Goal: Task Accomplishment & Management: Complete application form

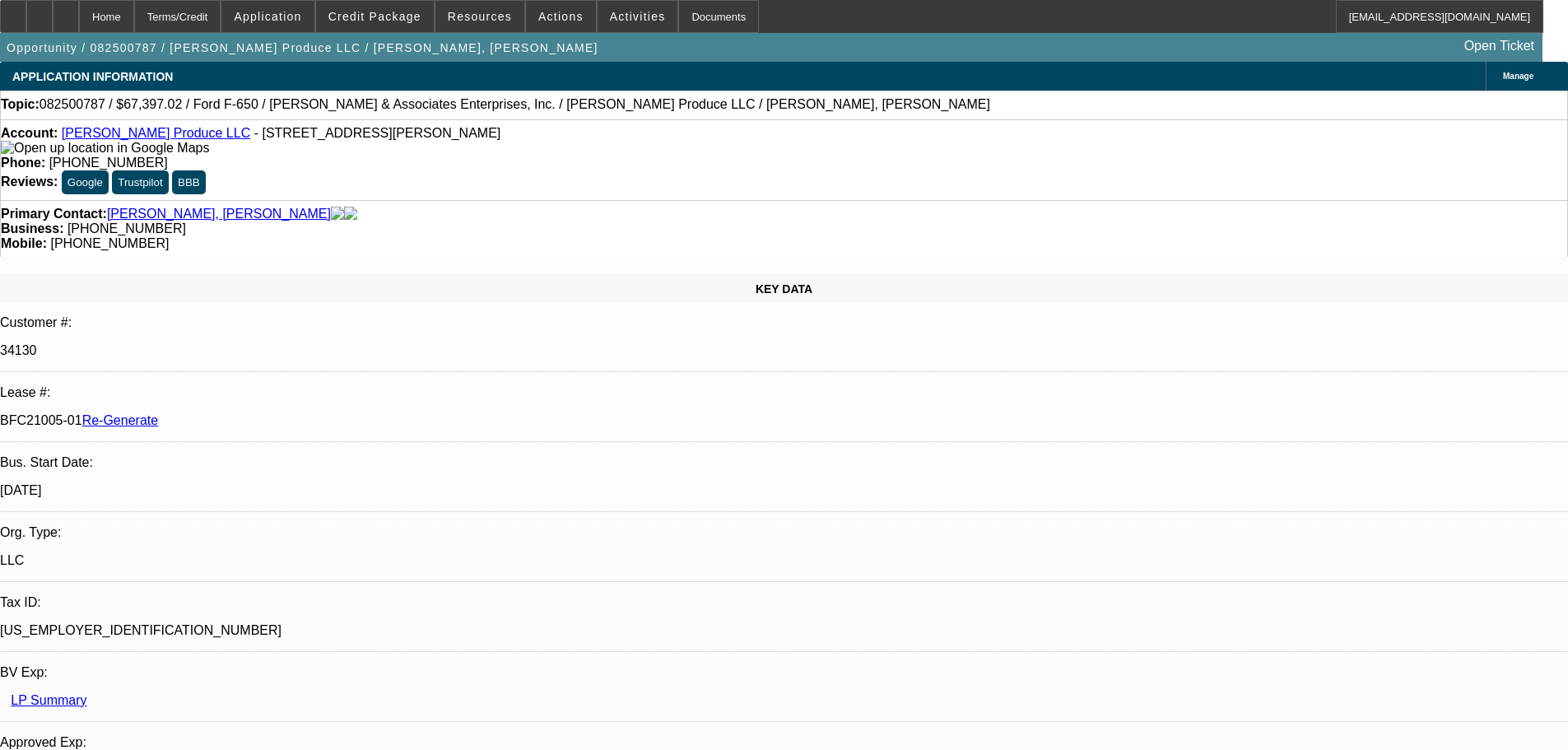
select select "3"
select select "0"
select select "6"
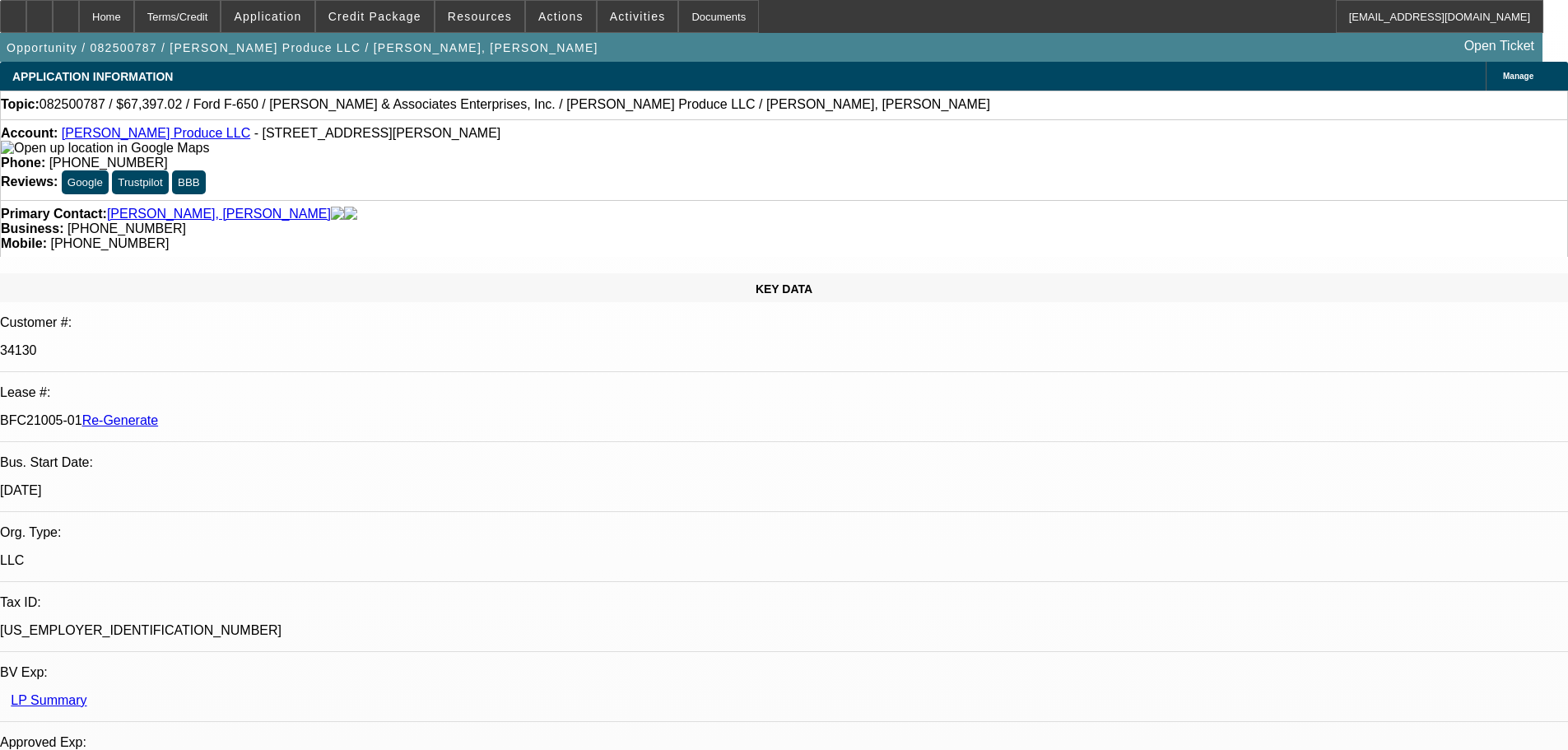
scroll to position [3212, 0]
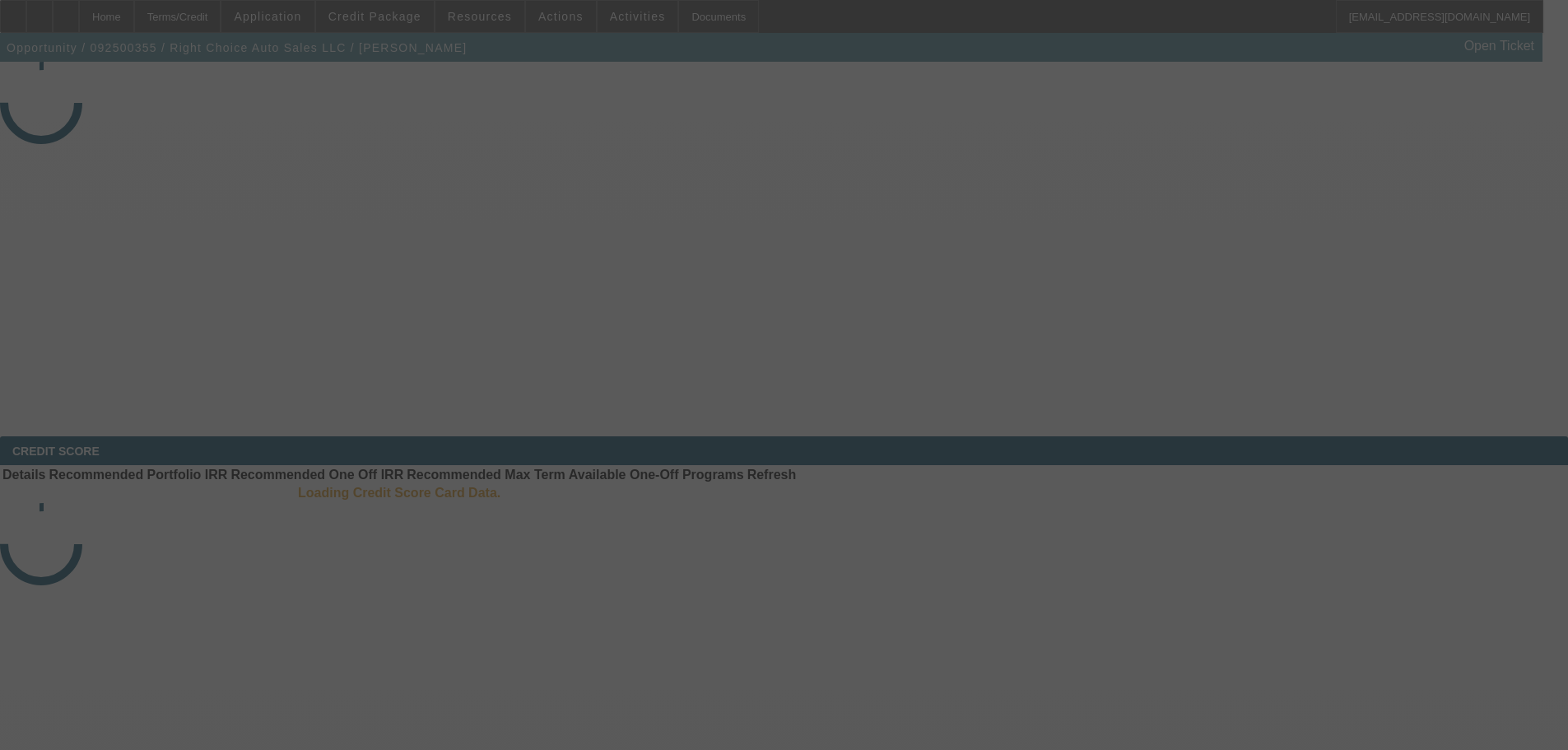
select select "3"
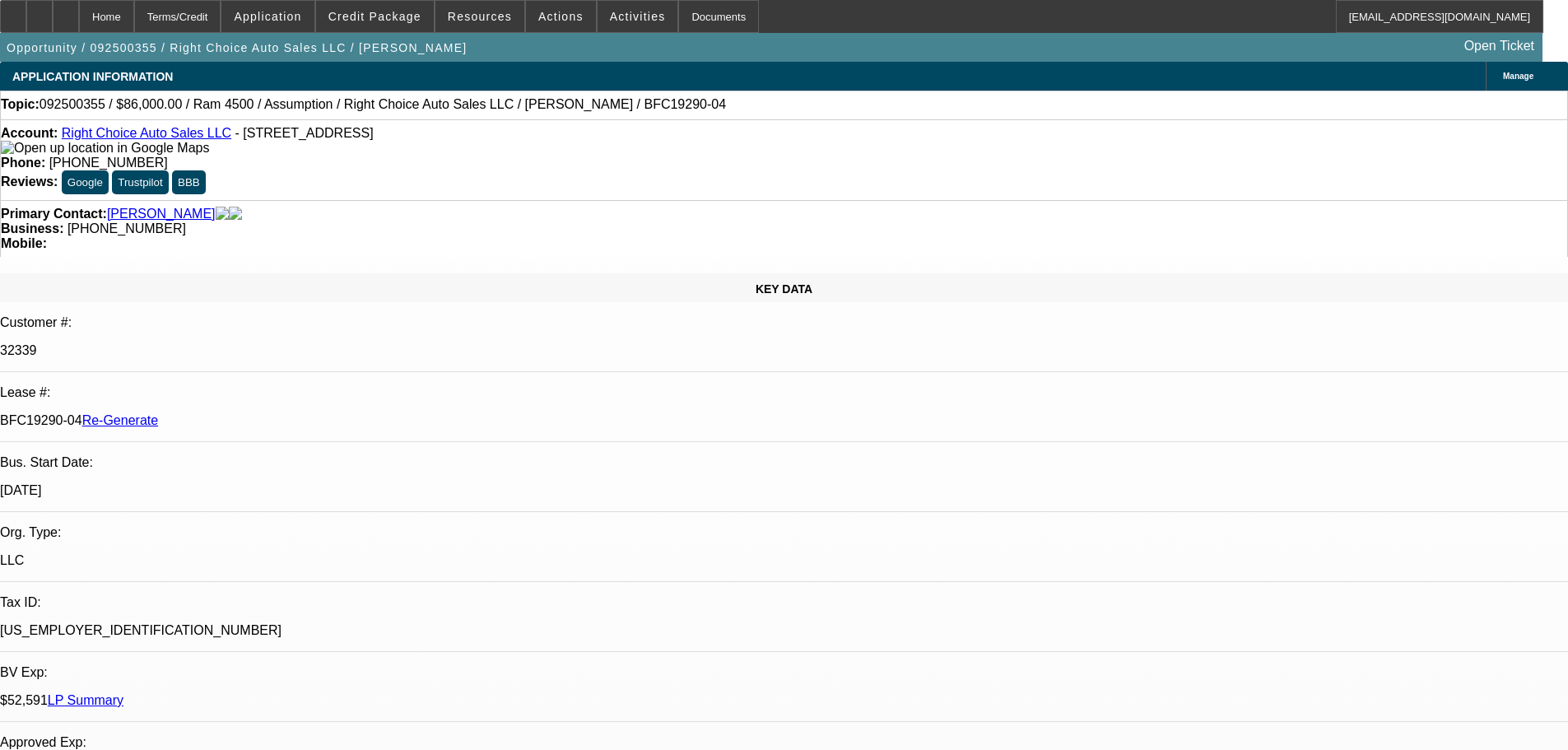
select select "0"
select select "2"
select select "0"
select select "4"
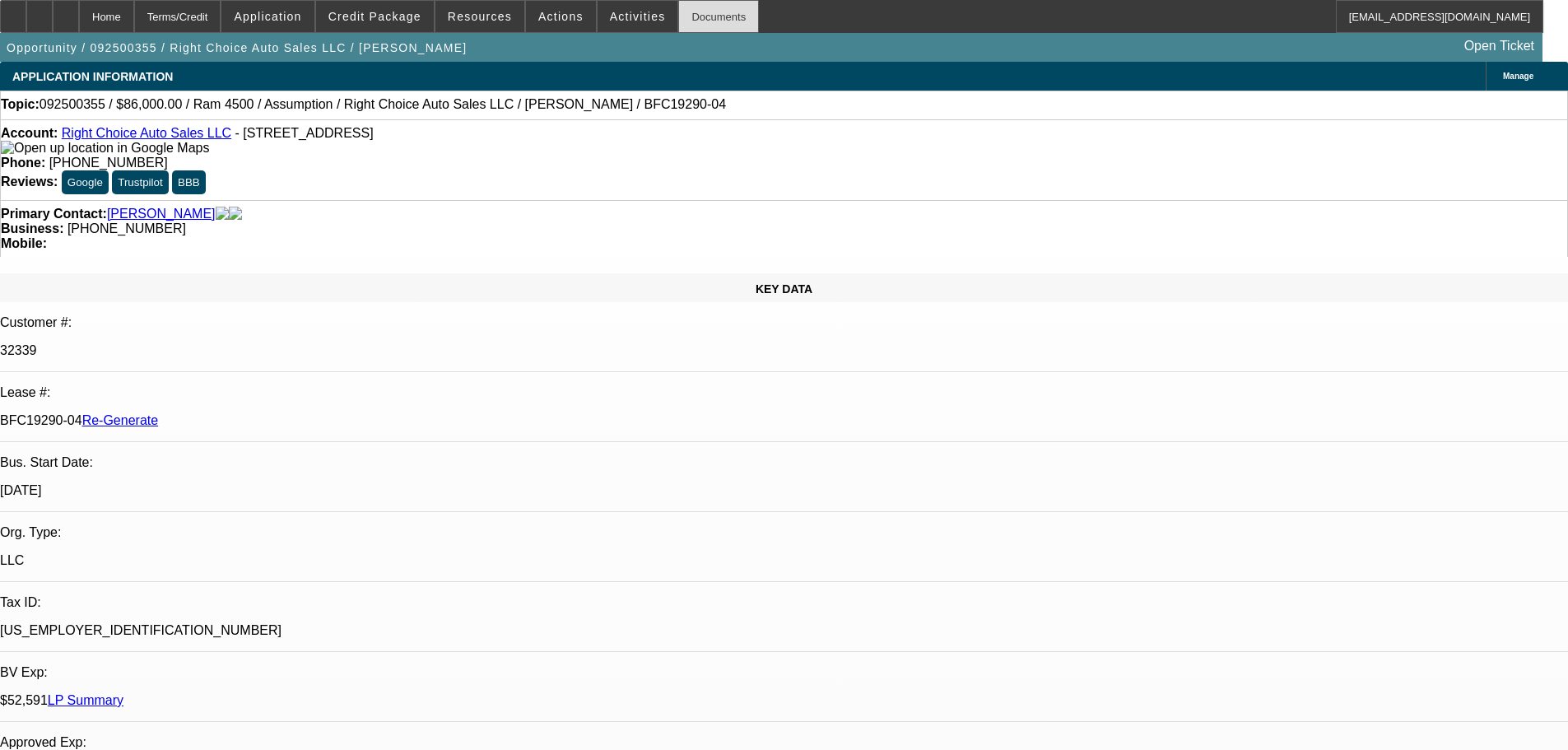
click at [679, 7] on div "Documents" at bounding box center [719, 16] width 80 height 33
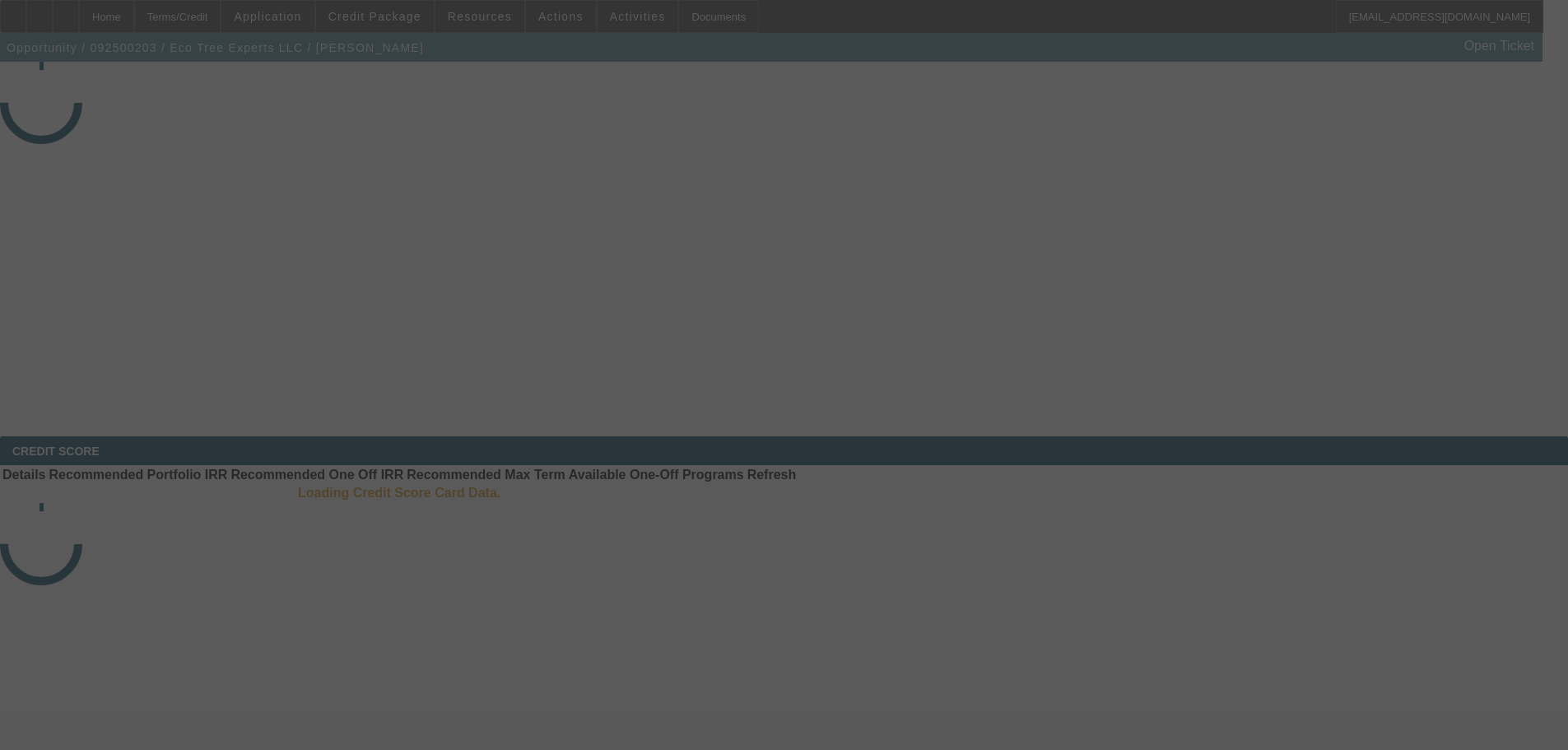
select select "3"
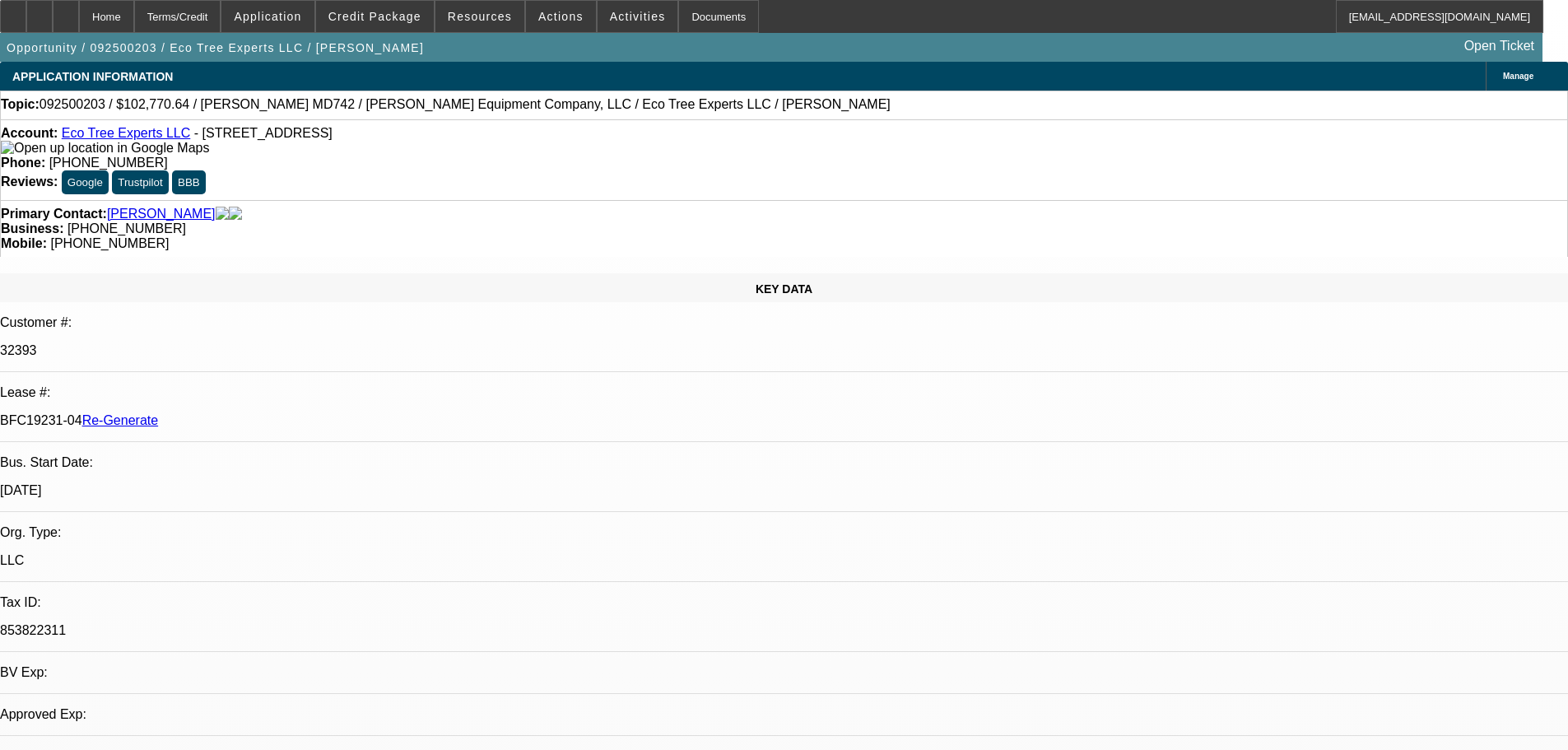
select select "0"
select select "6"
click at [615, 21] on span "Activities" at bounding box center [637, 16] width 56 height 13
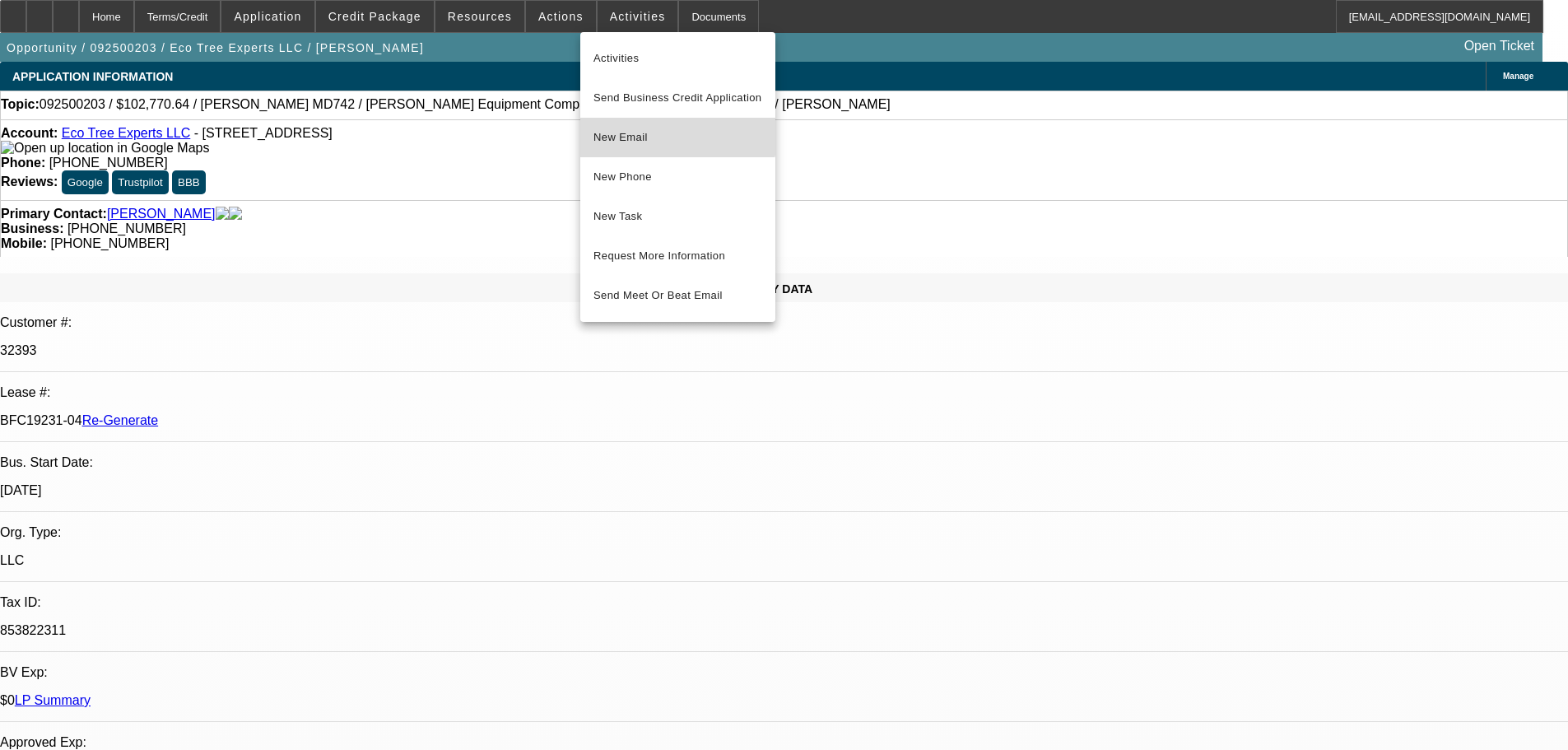
click at [660, 131] on span "New Email" at bounding box center [678, 138] width 169 height 20
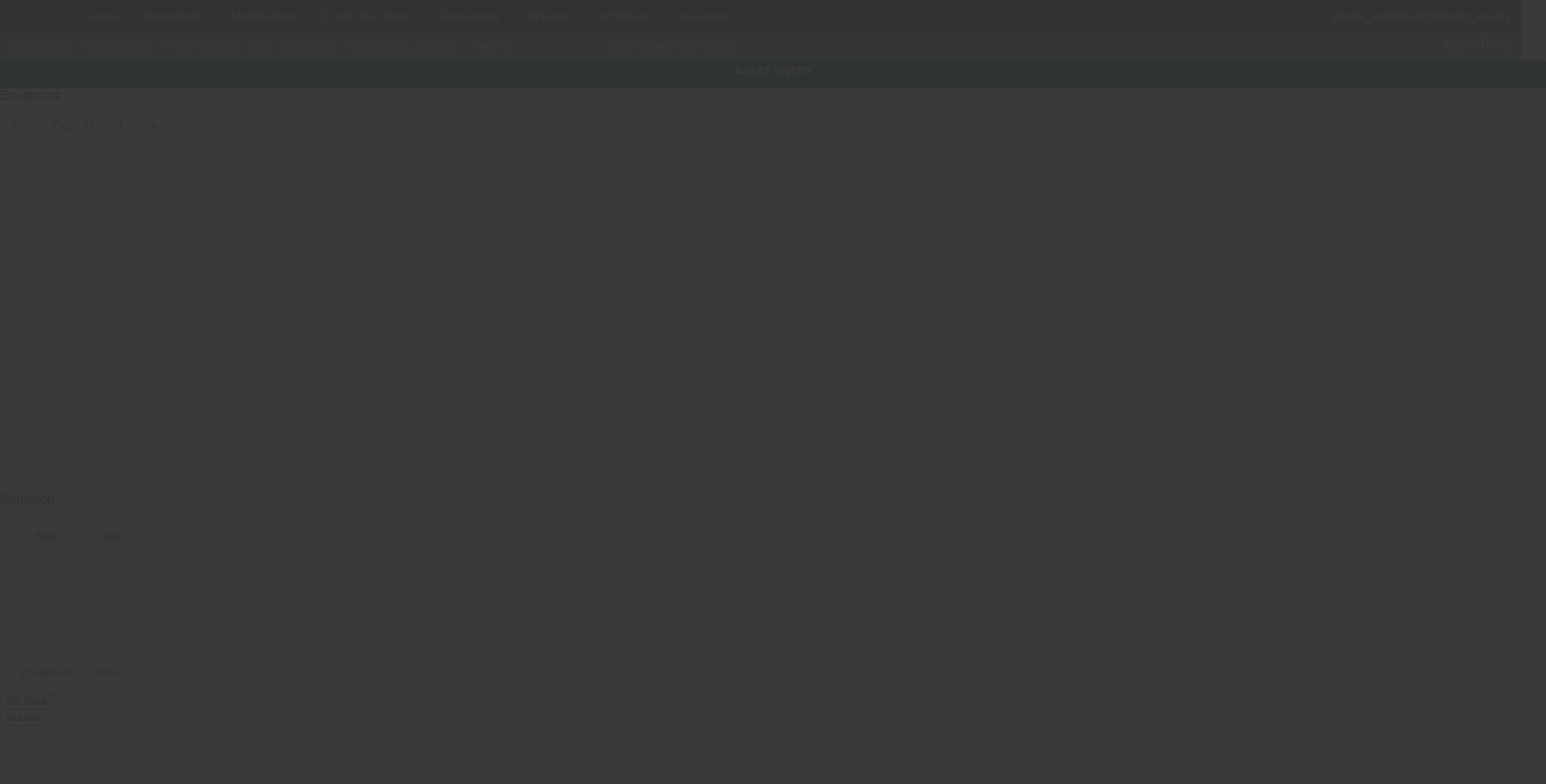
type input "[US_VEHICLE_IDENTIFICATION_NUMBER]"
type input "ram"
type input "4500"
radio input "true"
type textarea "Ram 4500"
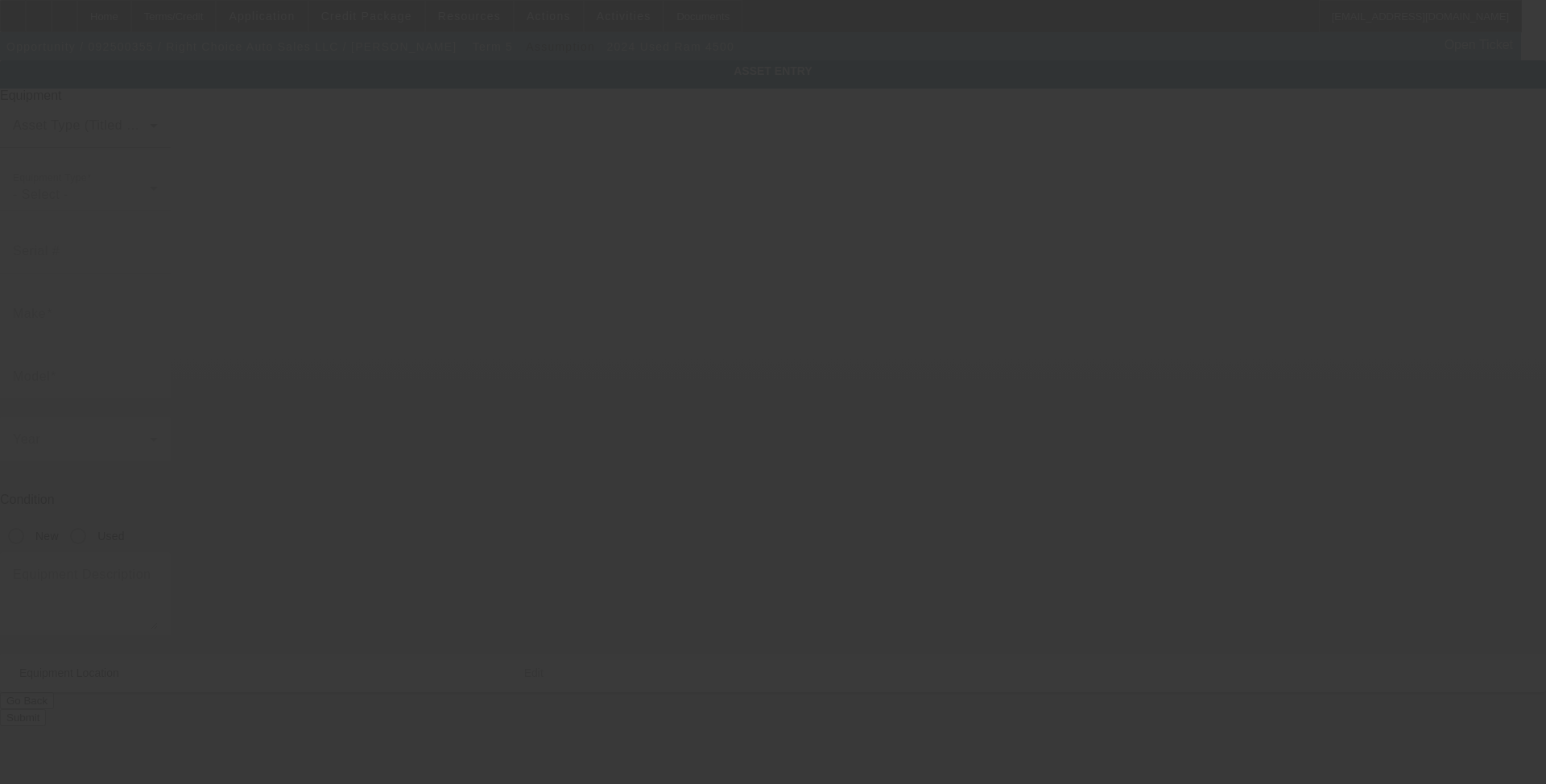
type input "1305 Memorial Blvd"
type input "Springfield"
type input "37172"
type input "Sumner"
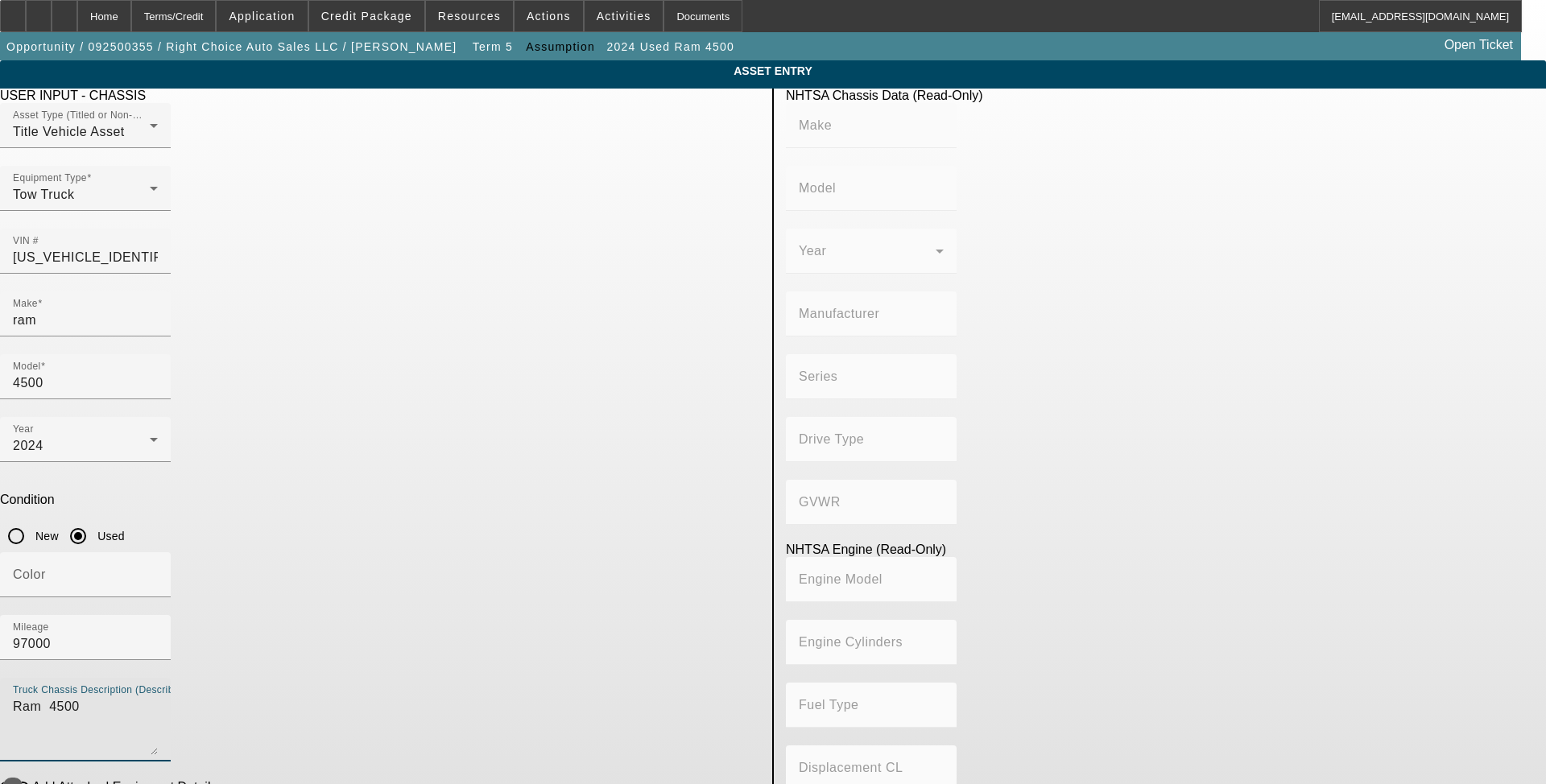
click at [158, 697] on textarea "Ram 4500" at bounding box center [85, 726] width 145 height 58
click at [29, 771] on span "button" at bounding box center [13, 788] width 32 height 32
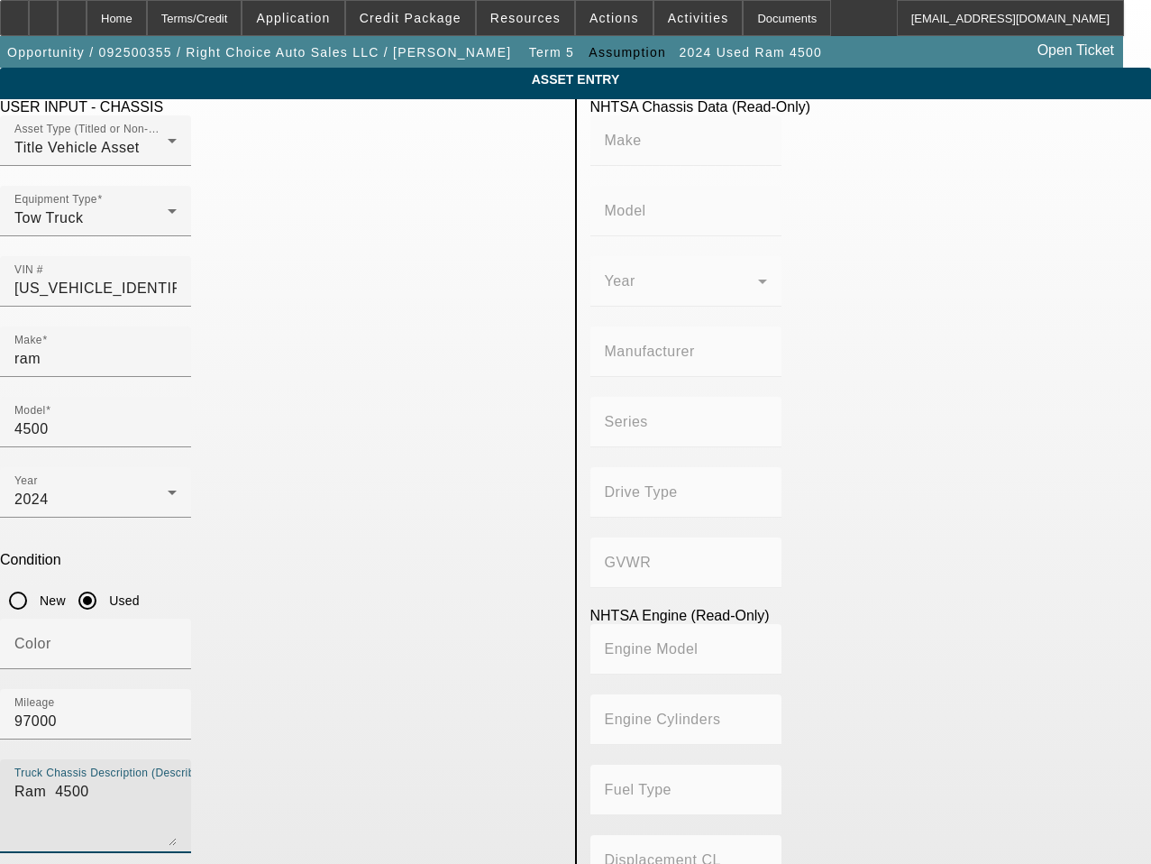
drag, startPoint x: 160, startPoint y: 556, endPoint x: -29, endPoint y: 532, distance: 190.0
click at [0, 532] on html "Home Terms/Credit Application Credit Package Resources Actions Activities Docum…" at bounding box center [575, 432] width 1151 height 864
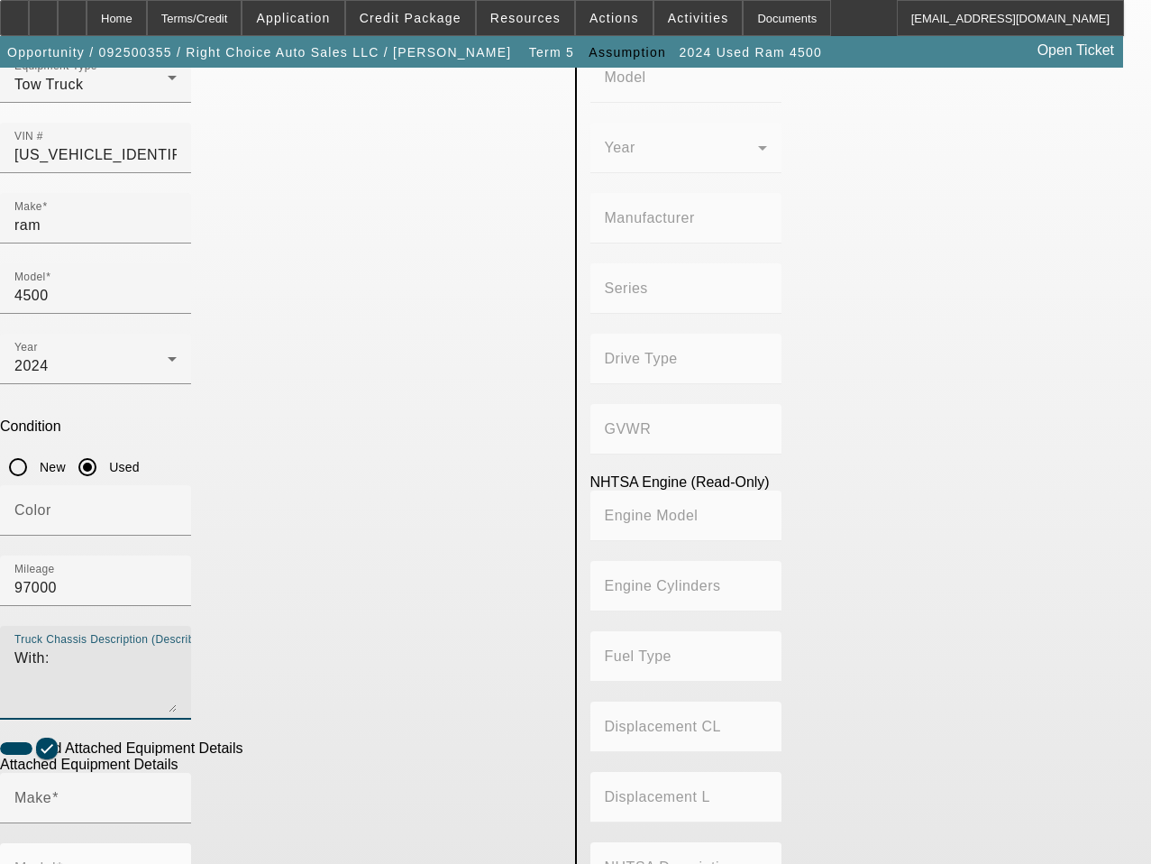
scroll to position [180, 0]
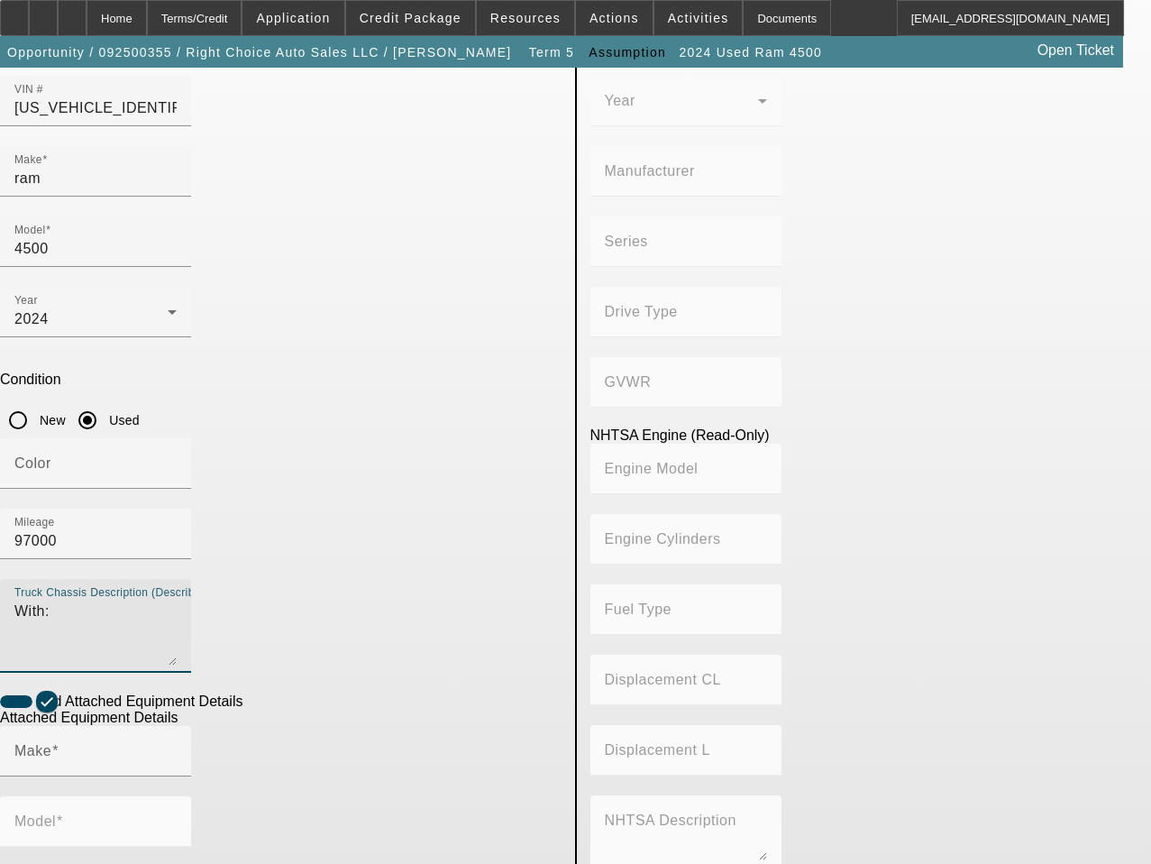
type textarea "With:"
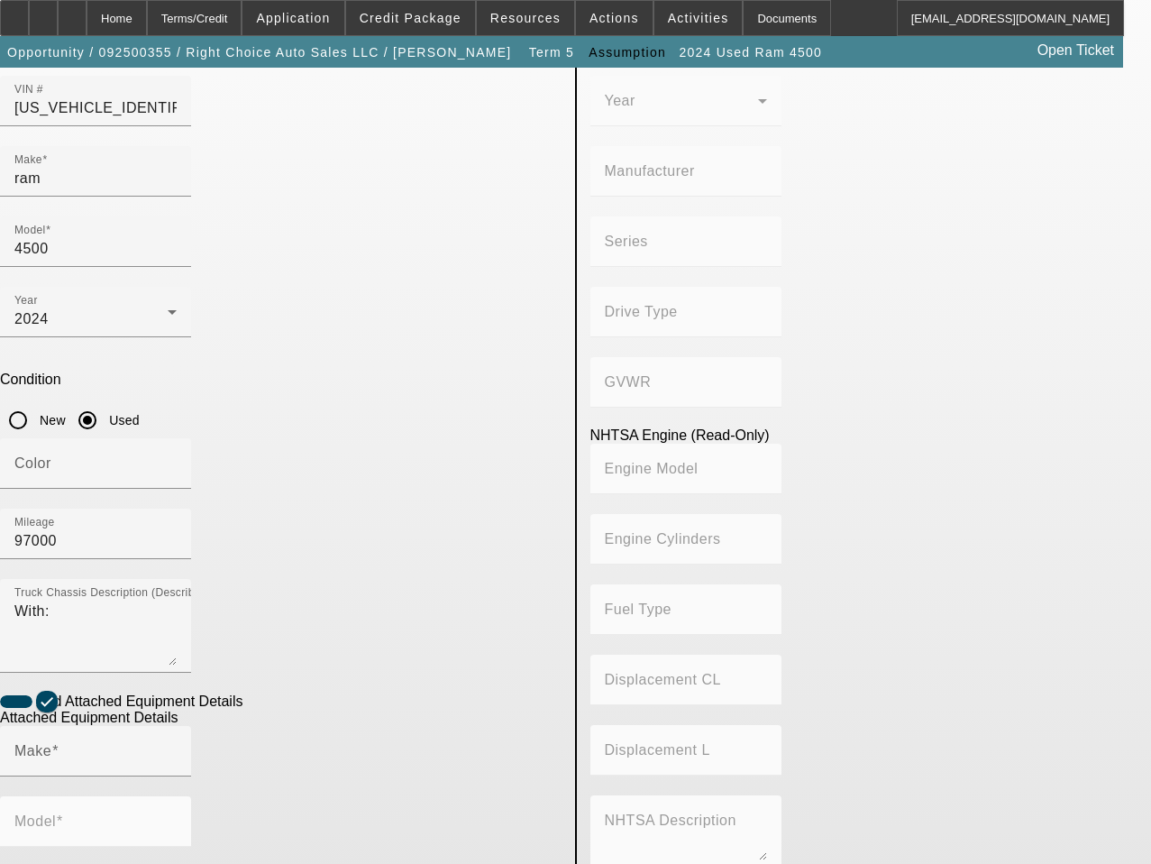
type textarea "Includes all options, attachments, and accessories"
drag, startPoint x: 639, startPoint y: 686, endPoint x: 635, endPoint y: 677, distance: 10.1
click at [639, 686] on div "NHTSA Chassis Data (Read-Only) Make Model Year Manufacturer Series Drive Type G…" at bounding box center [871, 604] width 589 height 1371
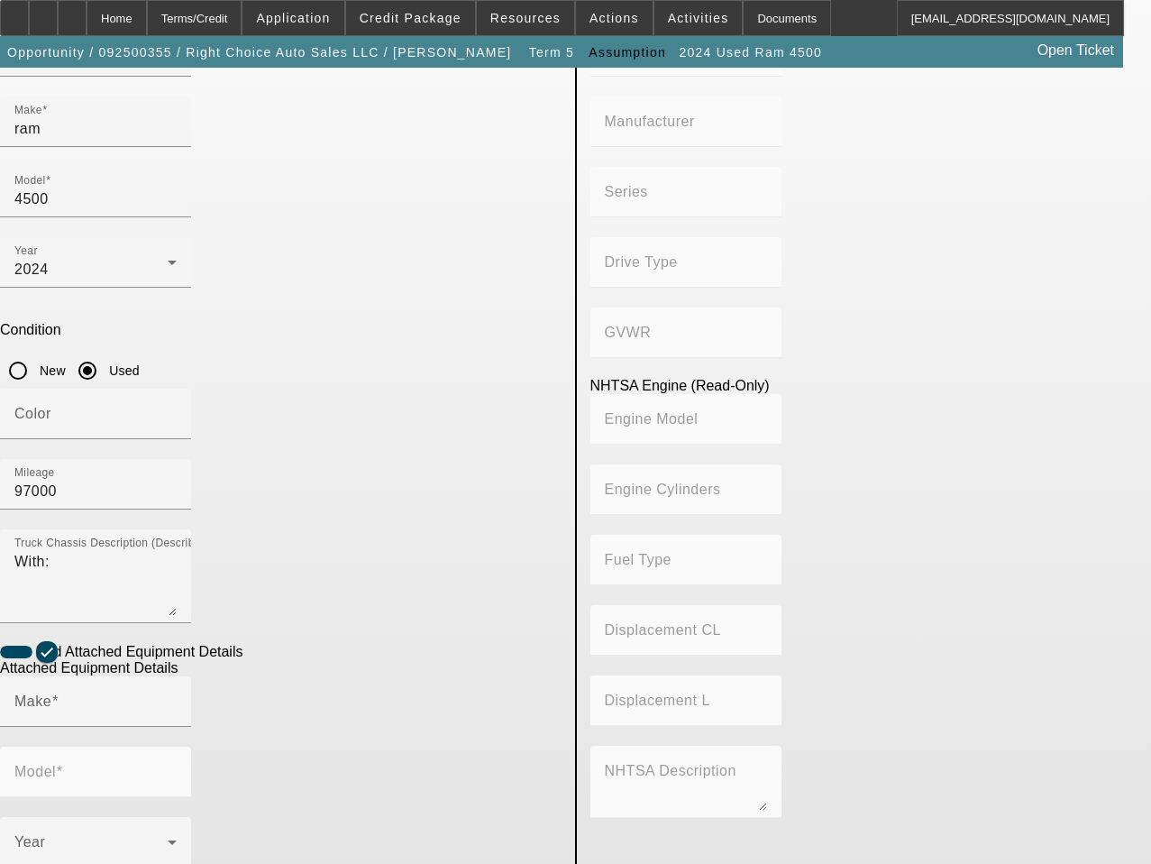
scroll to position [298, 0]
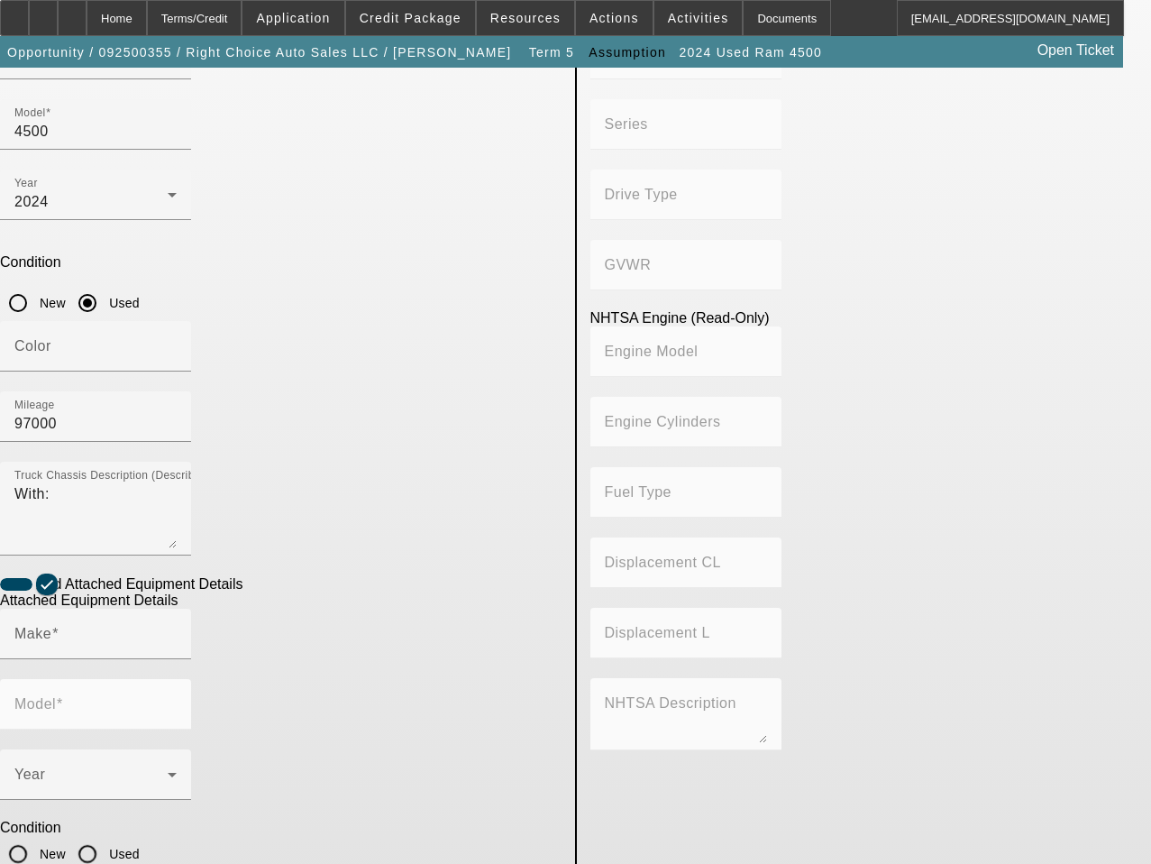
click at [748, 648] on div "NHTSA Chassis Data (Read-Only) Make Model Year Manufacturer Series Drive Type G…" at bounding box center [871, 487] width 589 height 1371
click at [732, 554] on div "NHTSA Chassis Data (Read-Only) Make Model Year Manufacturer Series Drive Type G…" at bounding box center [871, 487] width 589 height 1371
click at [136, 630] on input "Make" at bounding box center [95, 641] width 162 height 22
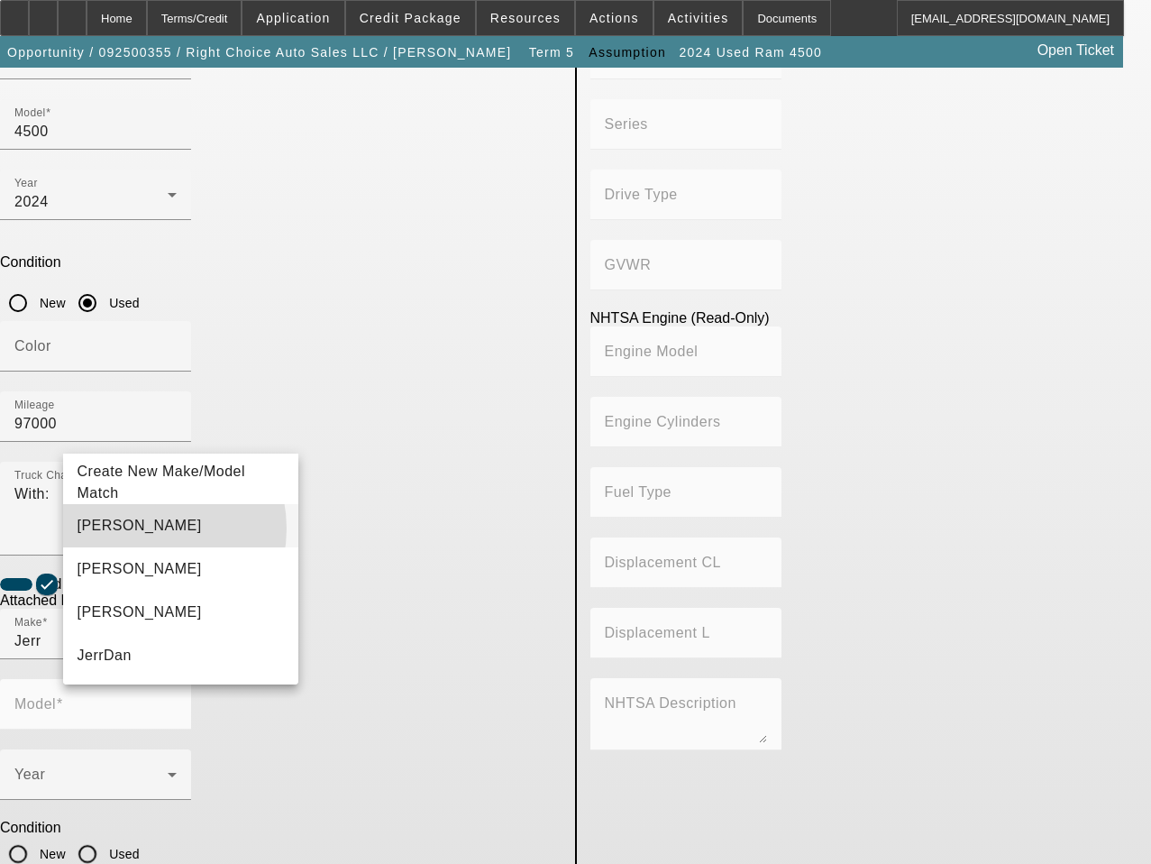
click at [140, 528] on mat-option "[PERSON_NAME]" at bounding box center [181, 525] width 236 height 43
type input "[PERSON_NAME]"
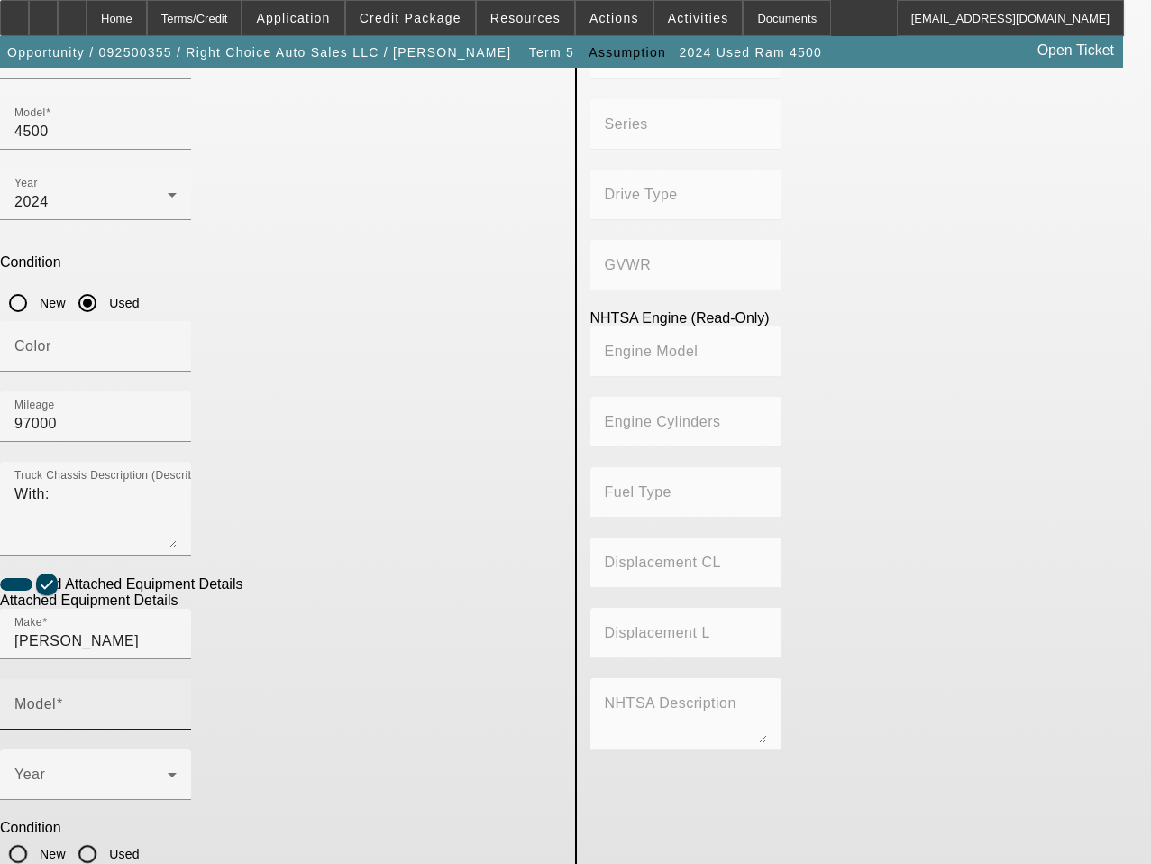
click at [56, 696] on mat-label "Model" at bounding box center [34, 703] width 41 height 15
click at [177, 701] on input "Model" at bounding box center [95, 712] width 162 height 22
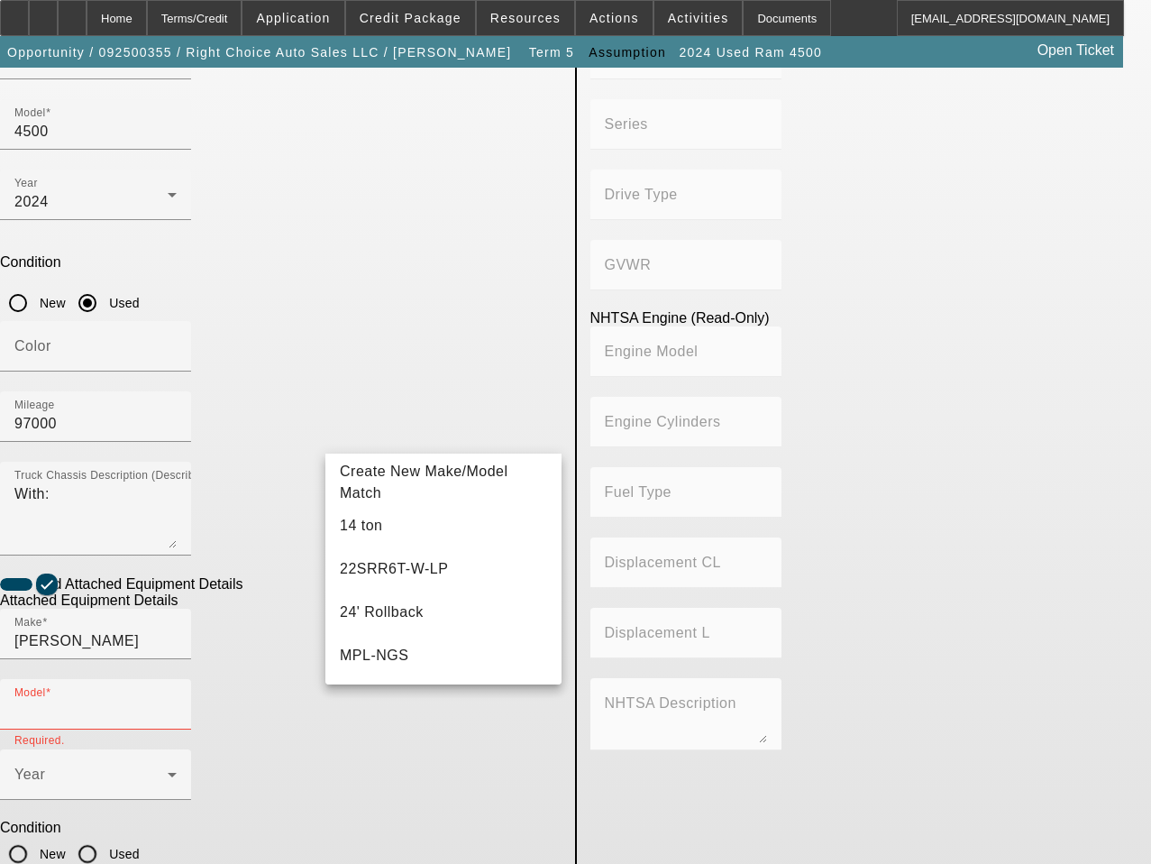
drag, startPoint x: 811, startPoint y: 523, endPoint x: 795, endPoint y: 523, distance: 15.3
click at [811, 523] on div "NHTSA Chassis Data (Read-Only) Make Model Year Manufacturer Series Drive Type G…" at bounding box center [871, 487] width 589 height 1371
click at [177, 701] on input "Model" at bounding box center [95, 712] width 162 height 22
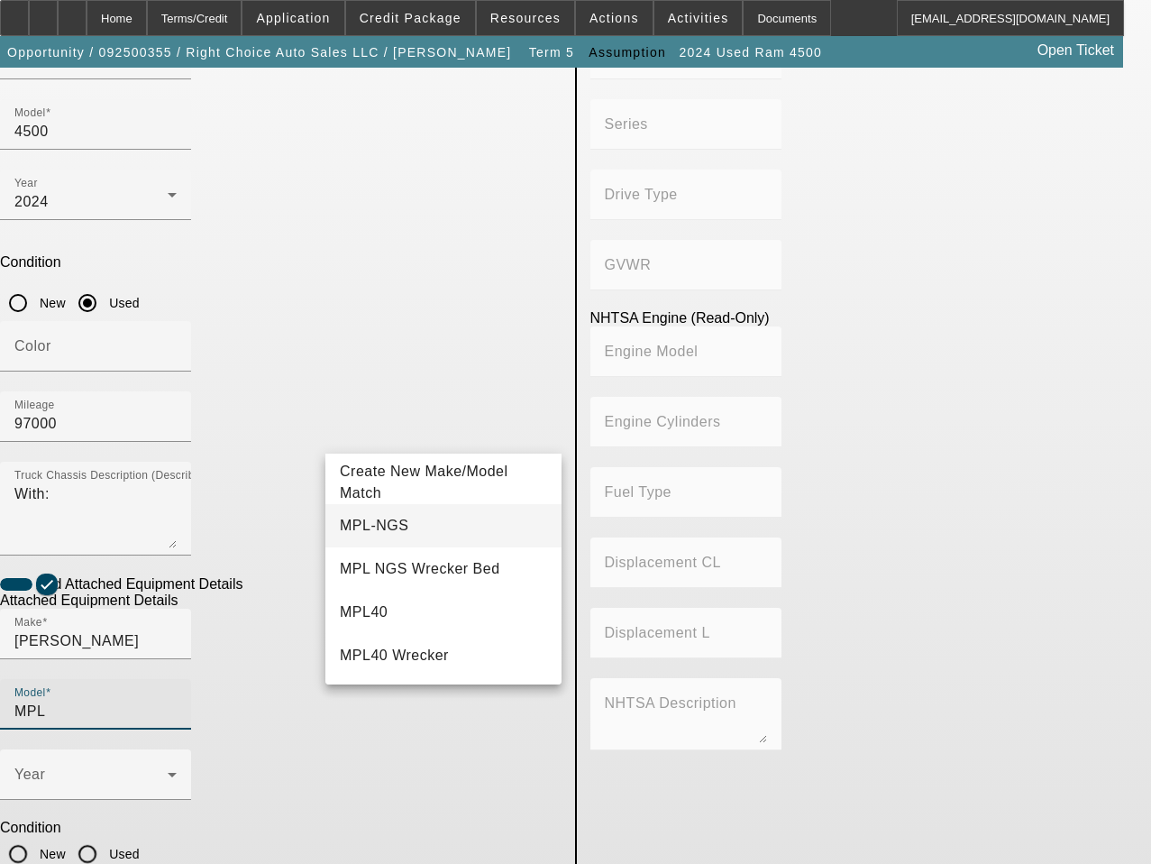
click at [413, 518] on mat-option "MPL-NGS" at bounding box center [443, 525] width 236 height 43
type input "MPL-NGS"
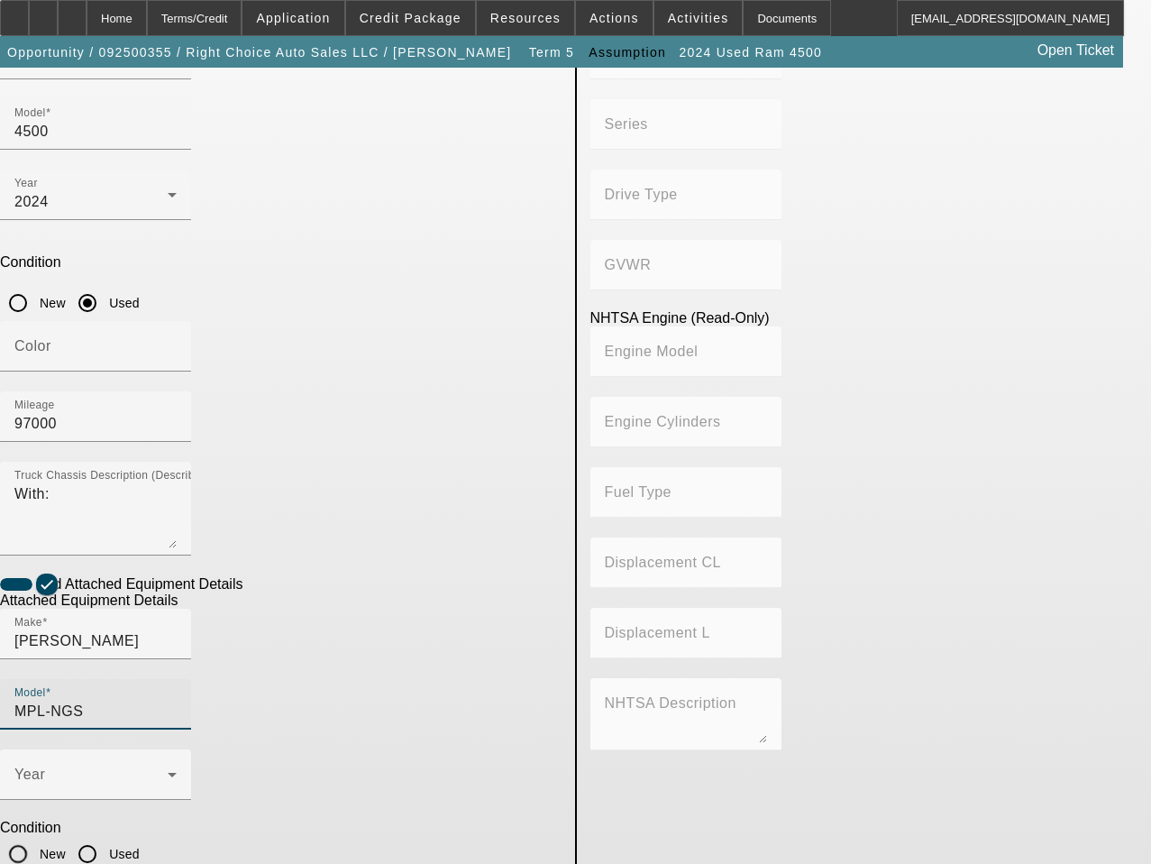
click at [105, 836] on input "Used" at bounding box center [87, 854] width 36 height 36
radio input "true"
drag, startPoint x: 722, startPoint y: 589, endPoint x: 645, endPoint y: 555, distance: 84.4
click at [723, 586] on div "NHTSA Chassis Data (Read-Only) Make Model Year Manufacturer Series Drive Type G…" at bounding box center [871, 487] width 589 height 1371
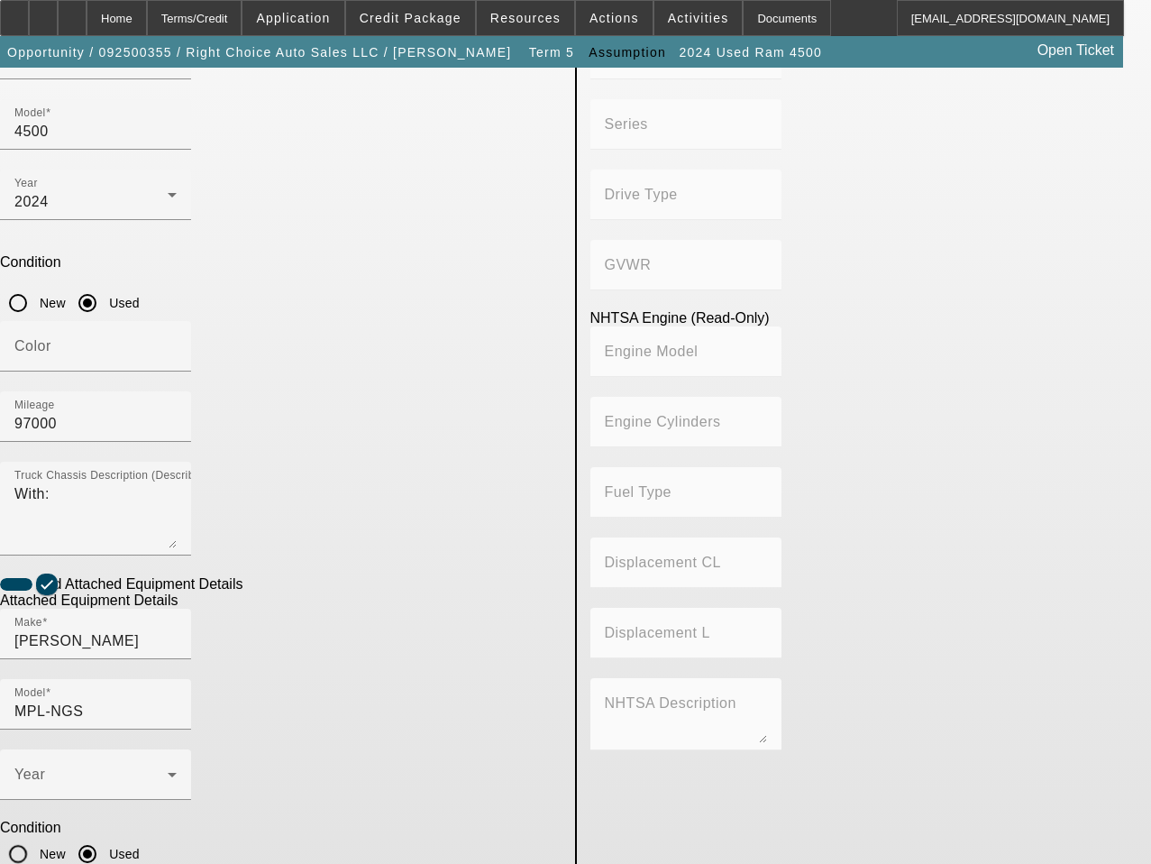
paste input "0230010931"
type input "0230010931"
drag, startPoint x: 780, startPoint y: 609, endPoint x: 741, endPoint y: 600, distance: 39.8
click at [741, 600] on div "NHTSA Chassis Data (Read-Only) Make Model Year Manufacturer Series Drive Type G…" at bounding box center [871, 487] width 589 height 1371
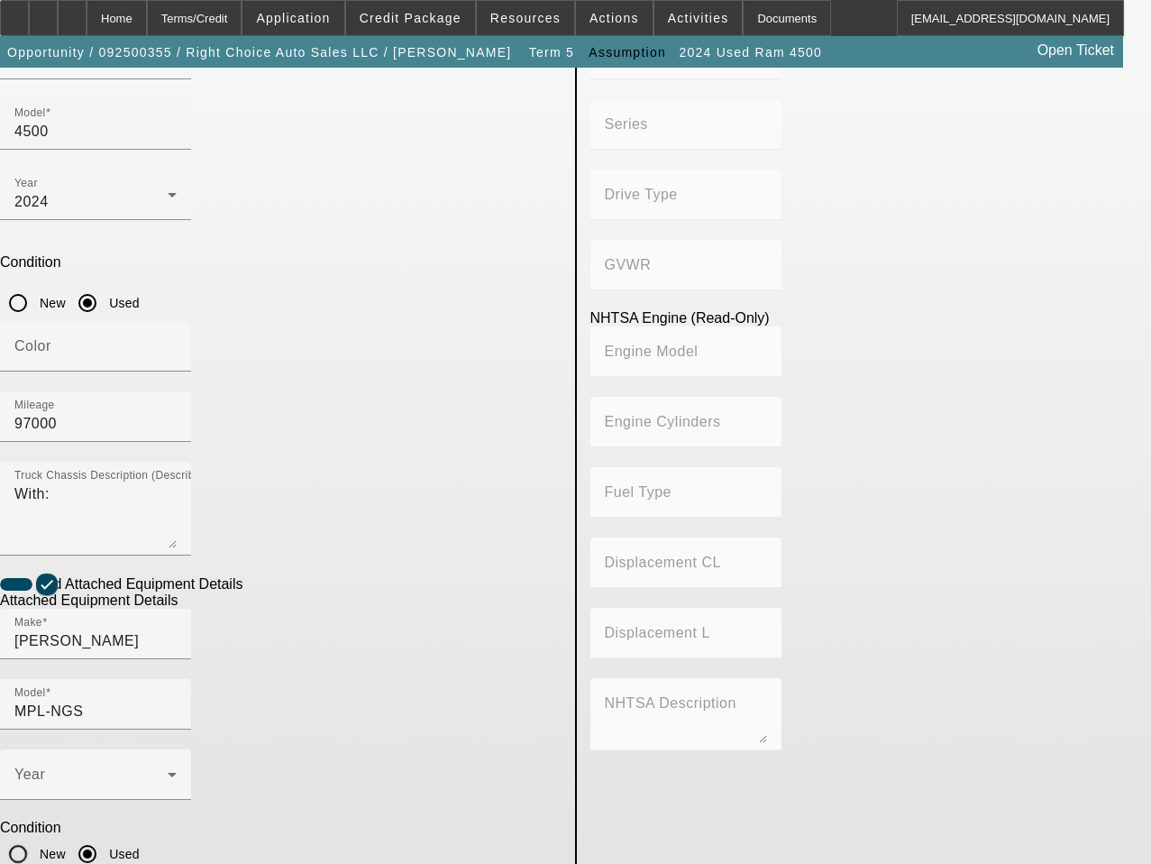
checkbox input "false"
click at [840, 618] on div "NHTSA Chassis Data (Read-Only) Make Model Year Manufacturer Series Drive Type G…" at bounding box center [871, 487] width 589 height 1371
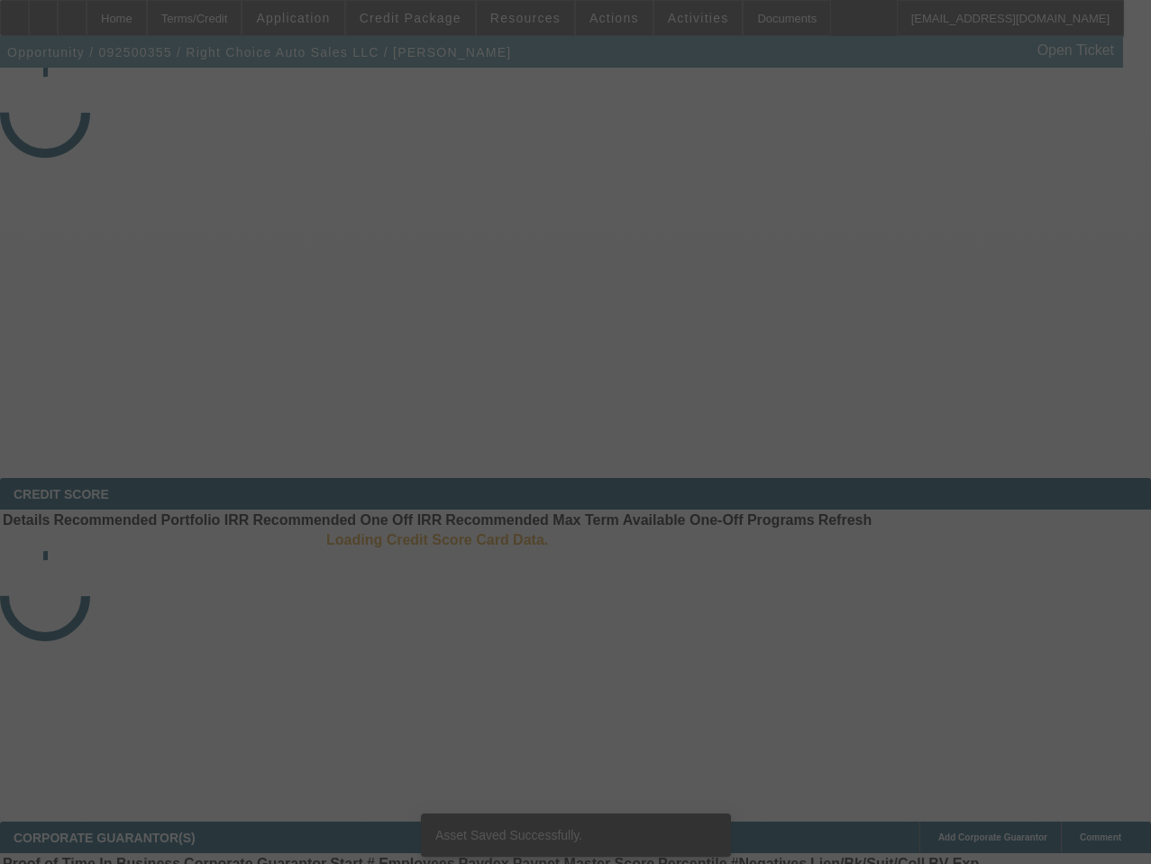
select select "3"
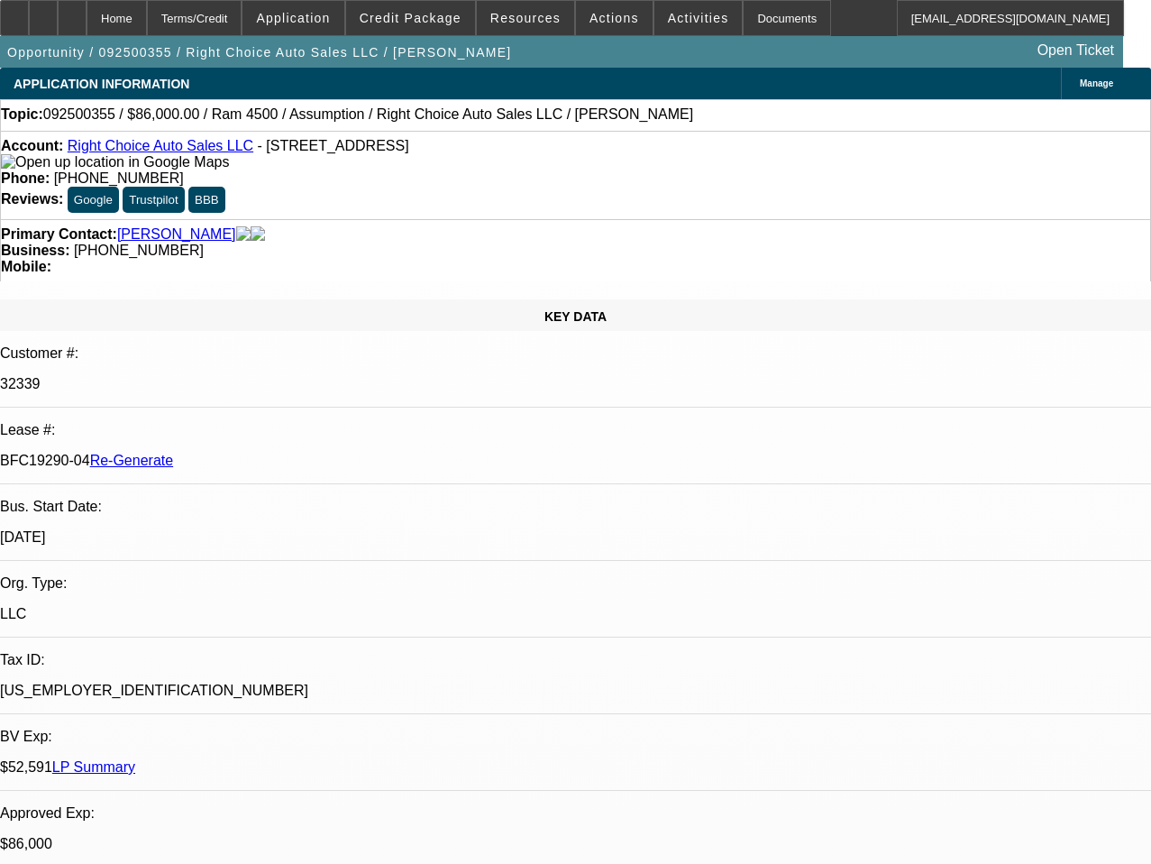
select select "0"
select select "2"
select select "0"
select select "4"
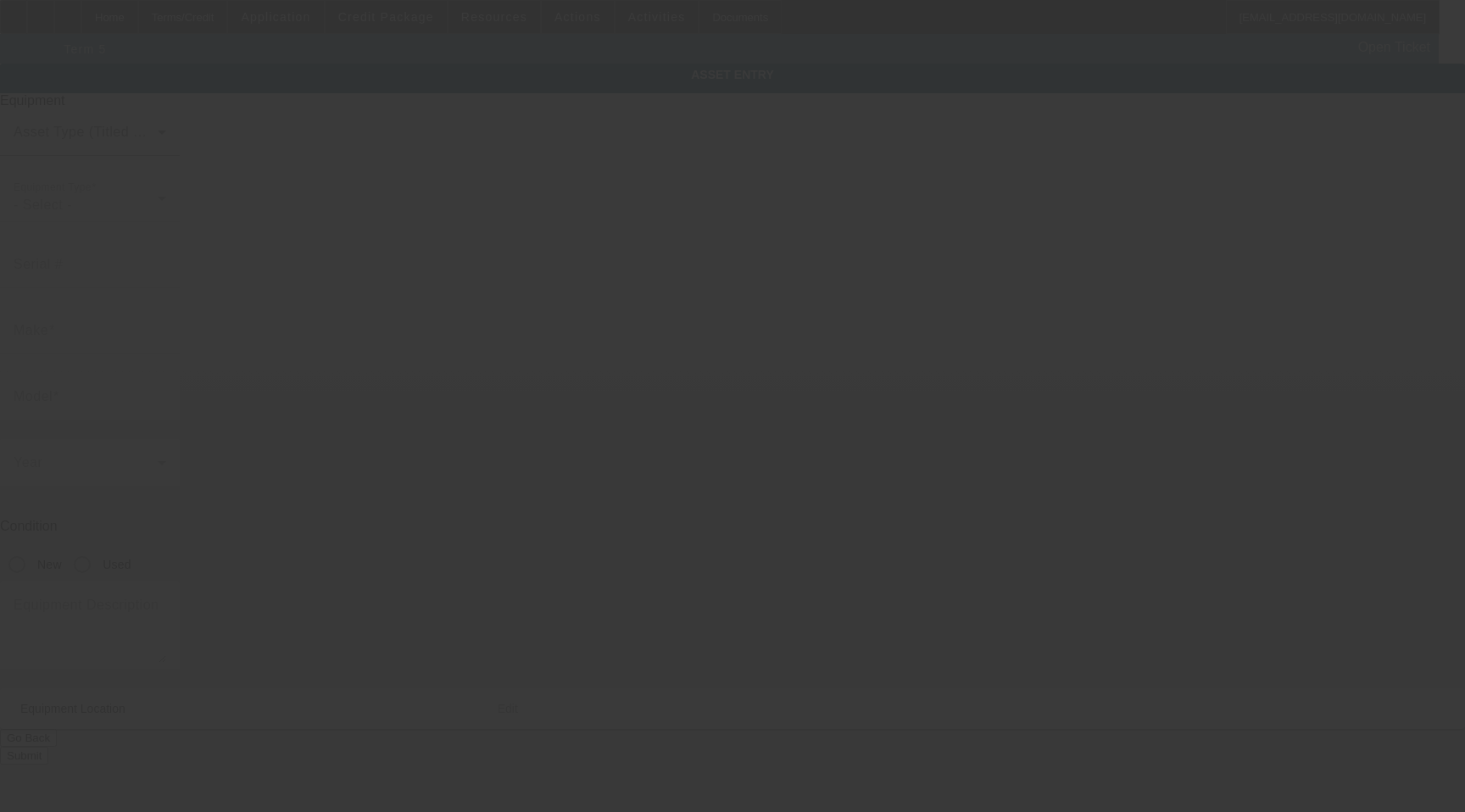
type input "0230010931"
type input "[PERSON_NAME]"
type input "MPL-NGS"
radio input "true"
type textarea "Jerr-Dan MPL-NGS"
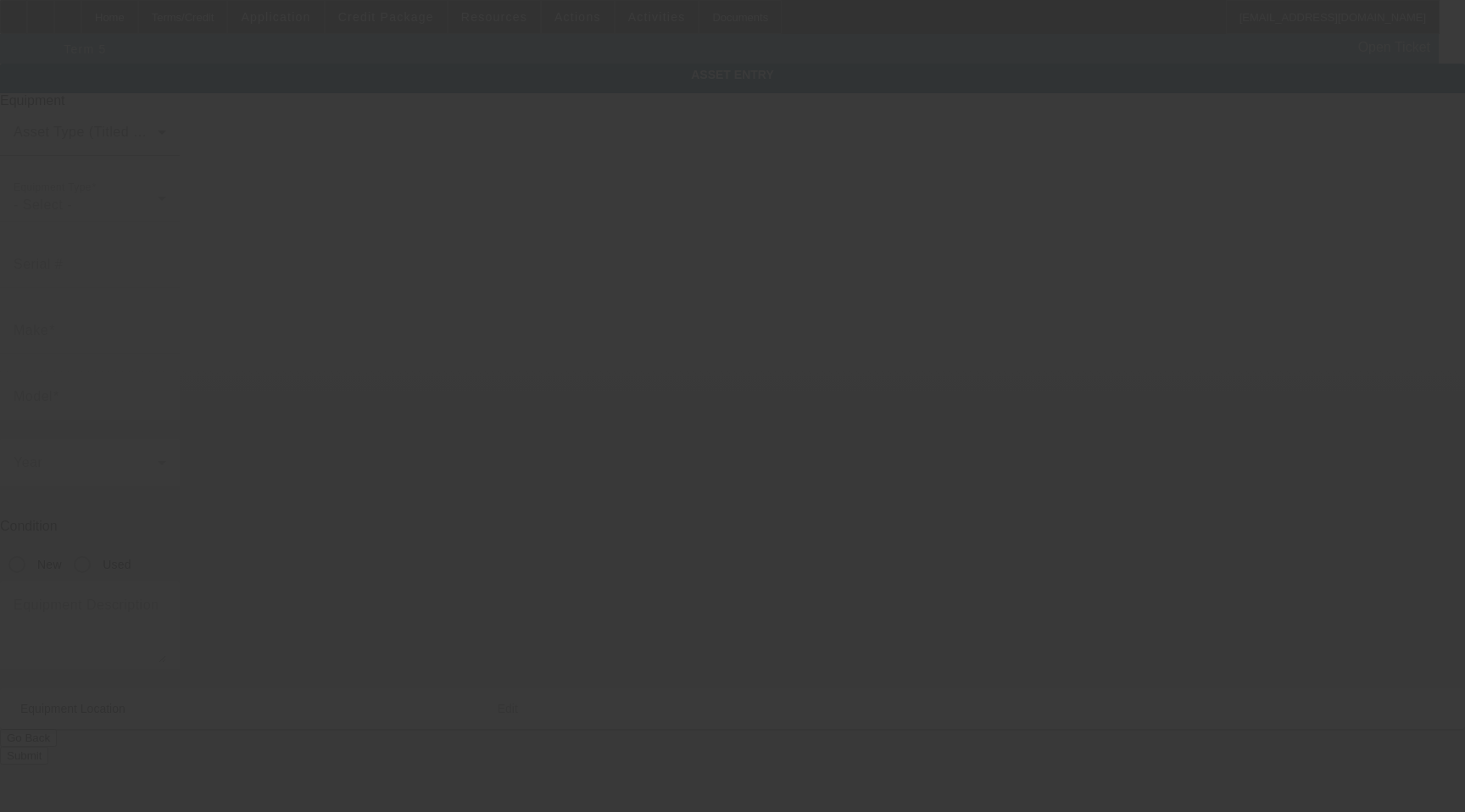
type input "[STREET_ADDRESS]"
type input "[GEOGRAPHIC_DATA]"
type input "37172"
type input "[PERSON_NAME]"
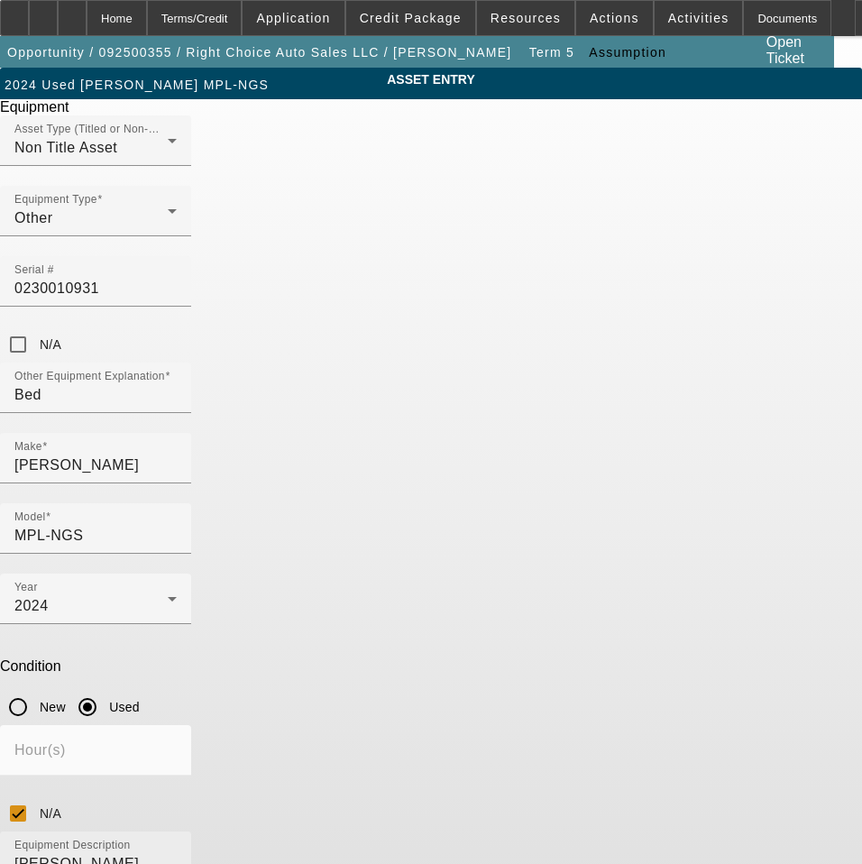
drag, startPoint x: 384, startPoint y: 624, endPoint x: 408, endPoint y: 626, distance: 24.4
click at [131, 839] on mat-label "Equipment Description" at bounding box center [72, 845] width 116 height 12
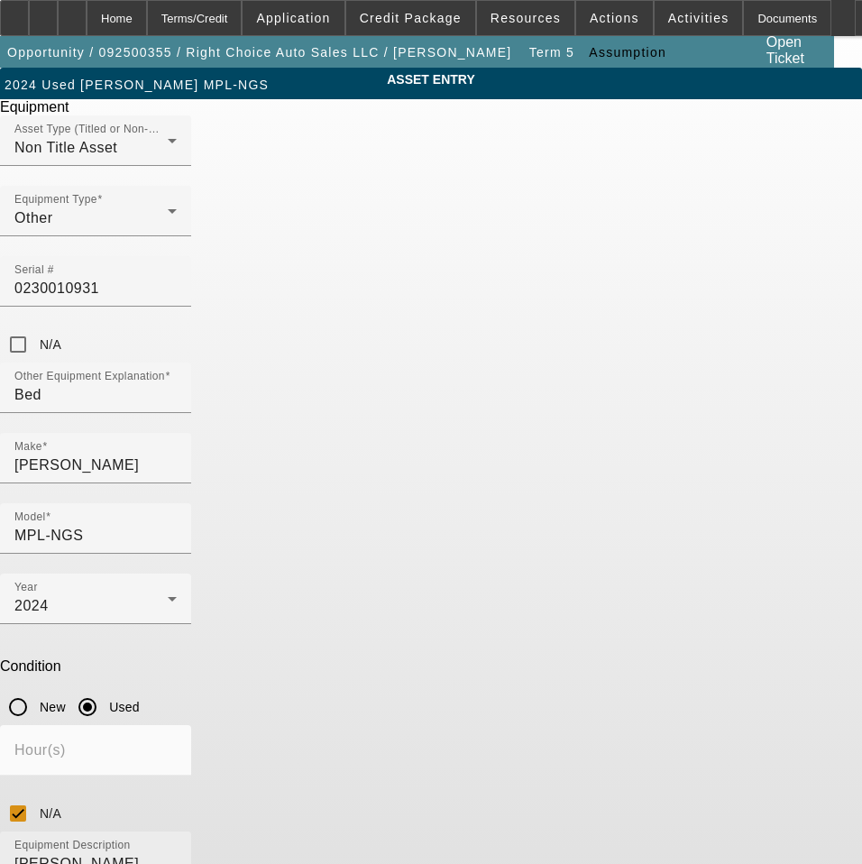
click at [191, 256] on div "Serial # 0230010931" at bounding box center [95, 281] width 191 height 50
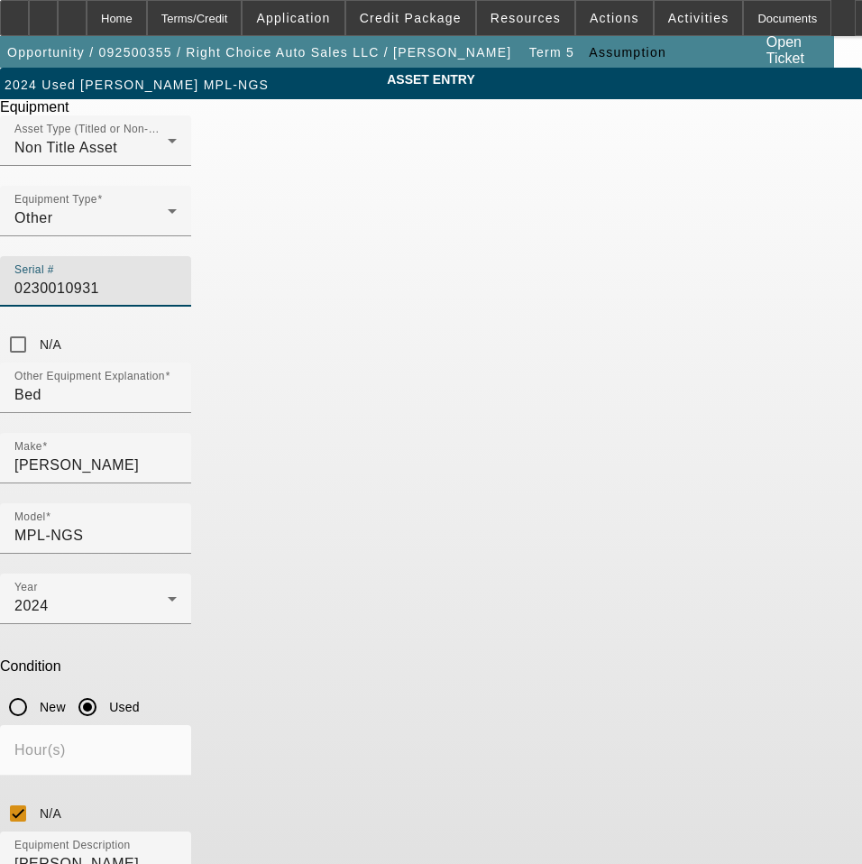
click at [177, 278] on input "0230010931" at bounding box center [95, 289] width 162 height 22
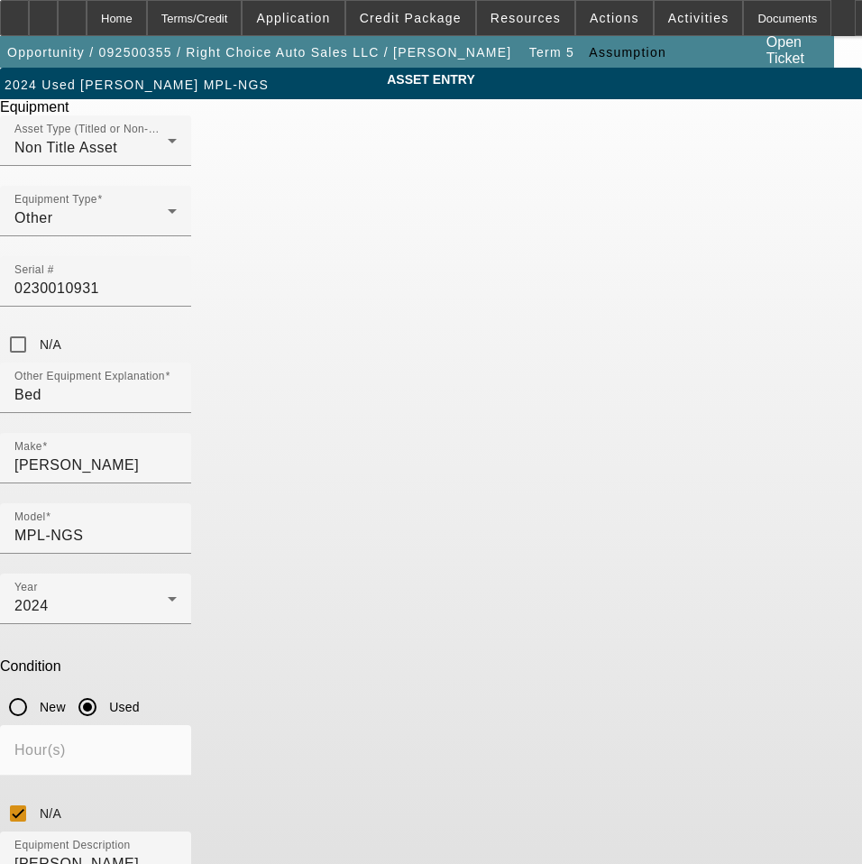
click at [124, 546] on div "ASSET ENTRY Delete asset Equipment Asset Type (Titled or Non-Titled) Non Title …" at bounding box center [431, 547] width 862 height 958
click at [214, 564] on div "ASSET ENTRY Delete asset Equipment Asset Type (Titled or Non-Titled) Non Title …" at bounding box center [431, 547] width 862 height 958
click at [791, 21] on span "Delete asset" at bounding box center [818, 16] width 54 height 10
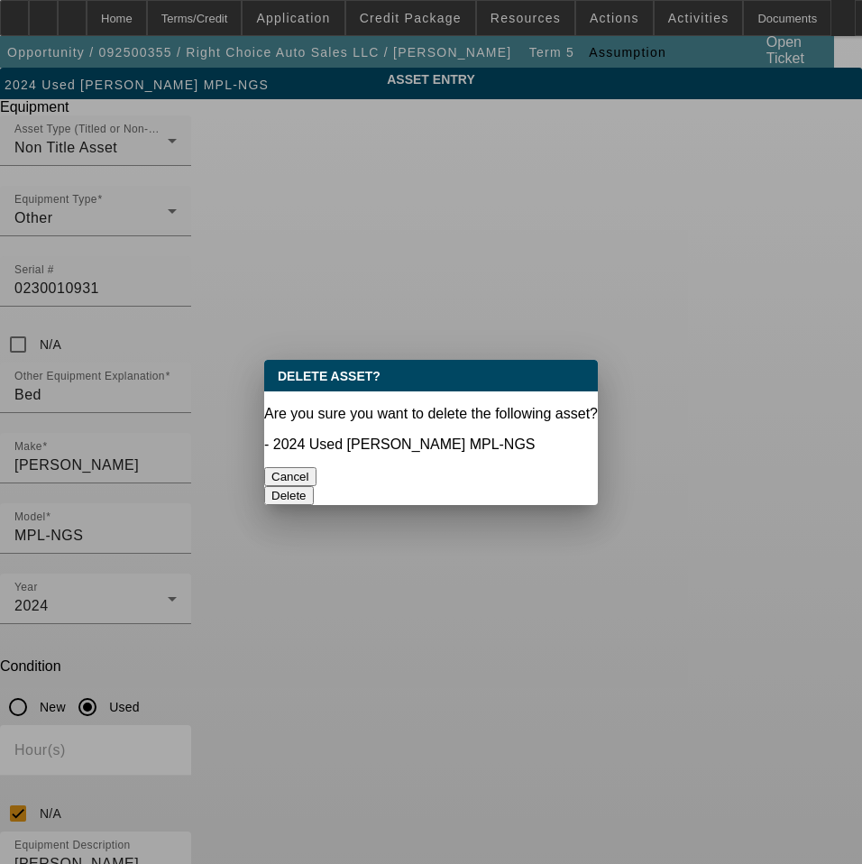
click at [314, 486] on button "Delete" at bounding box center [289, 495] width 50 height 19
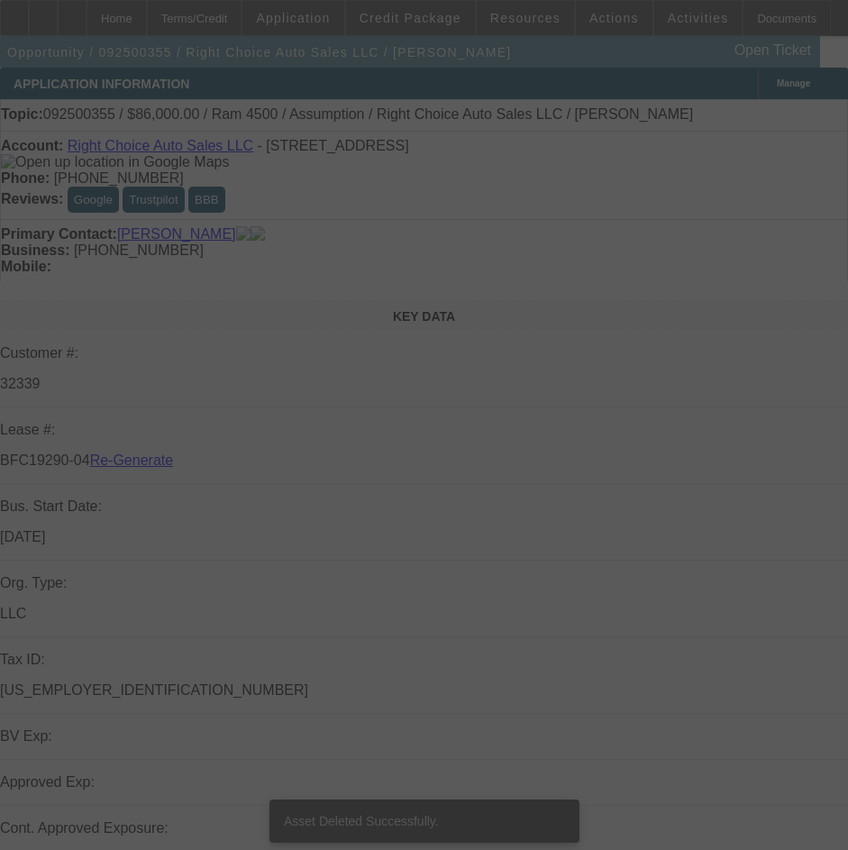
select select "3"
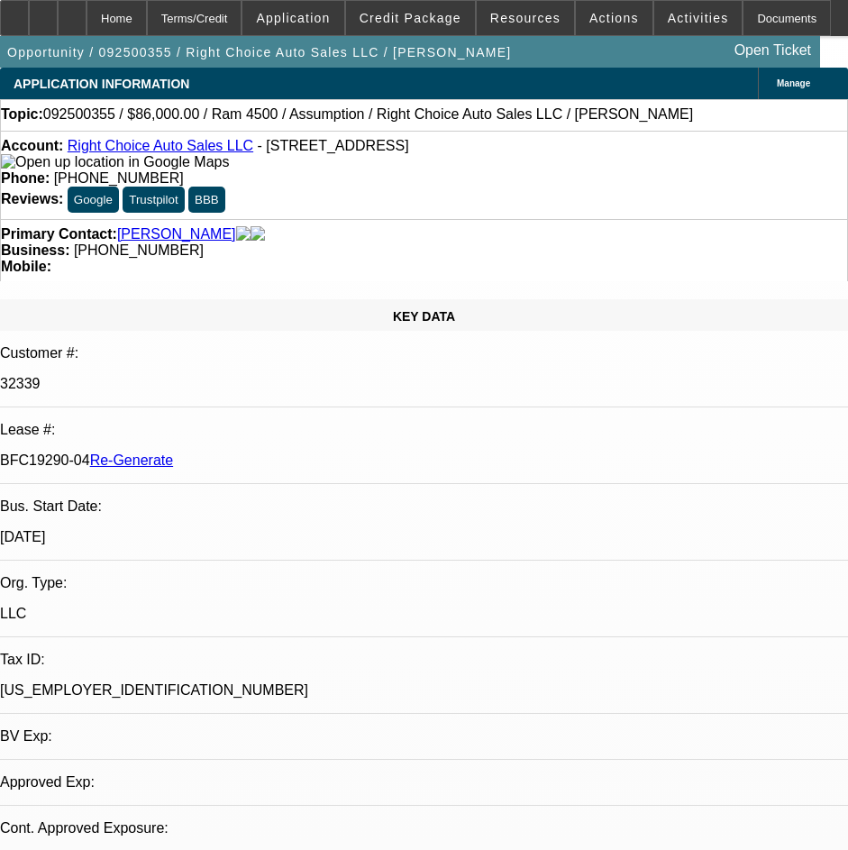
select select "0"
select select "2"
select select "0"
select select "4"
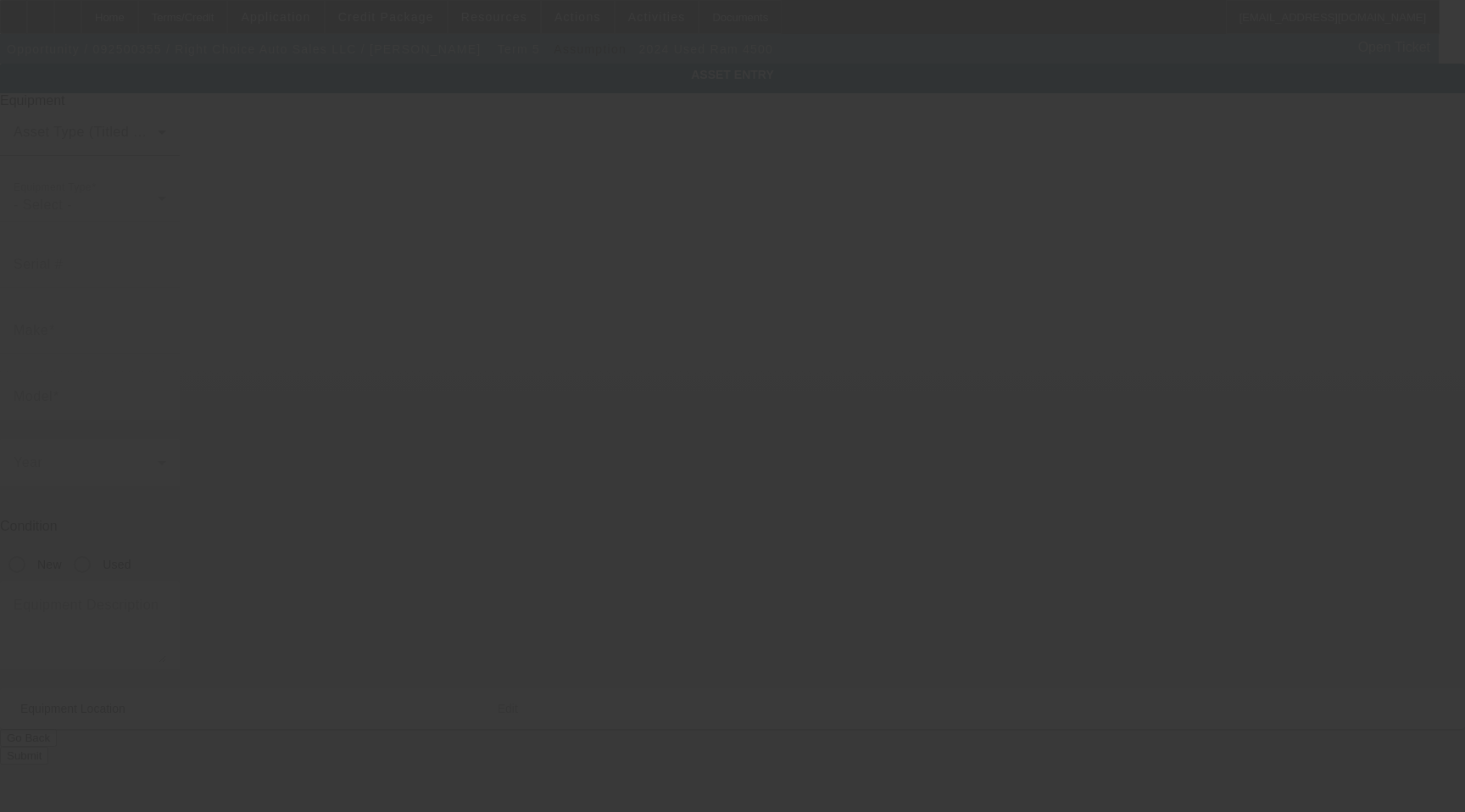
type input "[US_VEHICLE_IDENTIFICATION_NUMBER]"
type input "ram"
type input "4500"
radio input "true"
type textarea "With:"
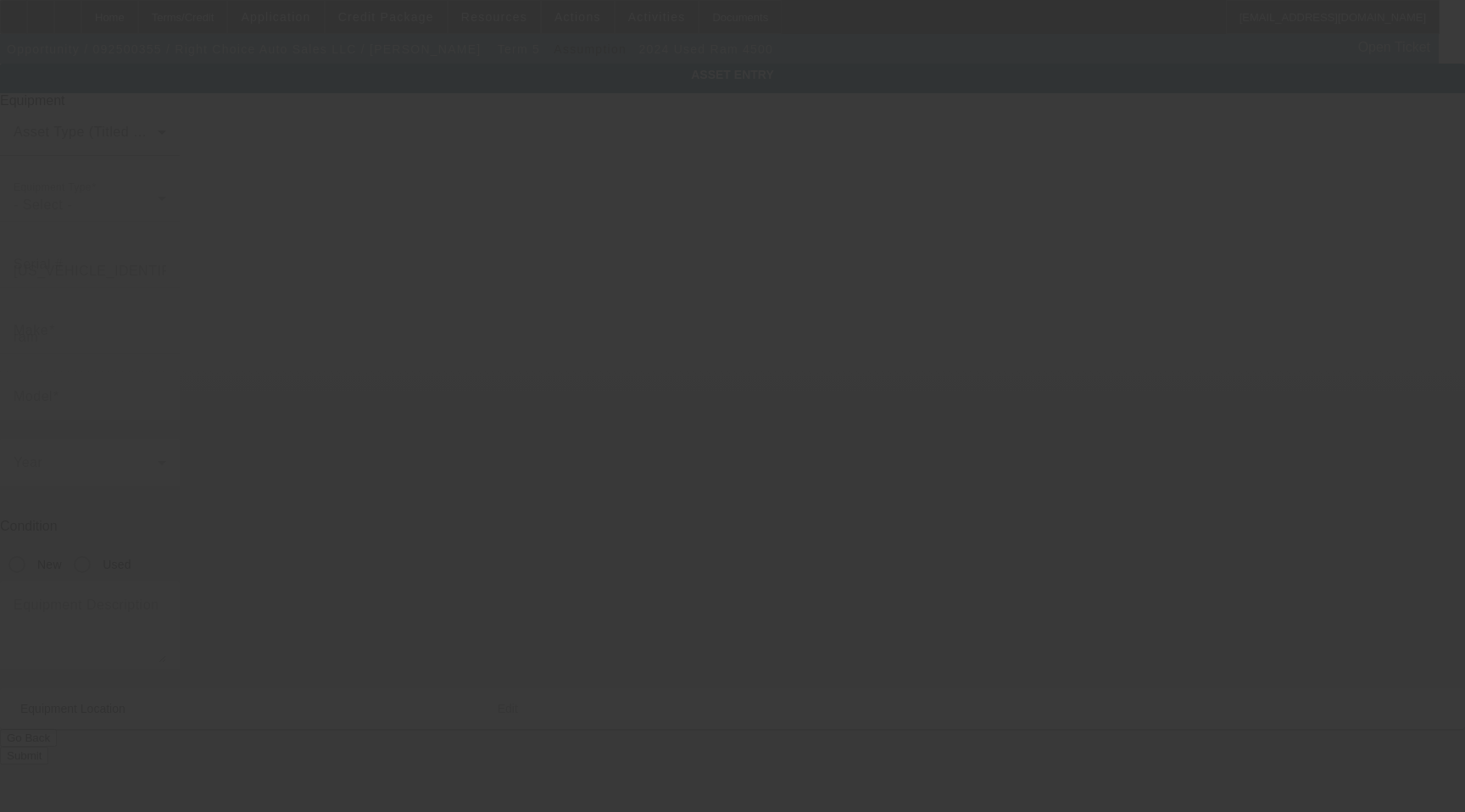
type input "[STREET_ADDRESS]"
type input "[GEOGRAPHIC_DATA]"
type input "37172"
type input "[PERSON_NAME]"
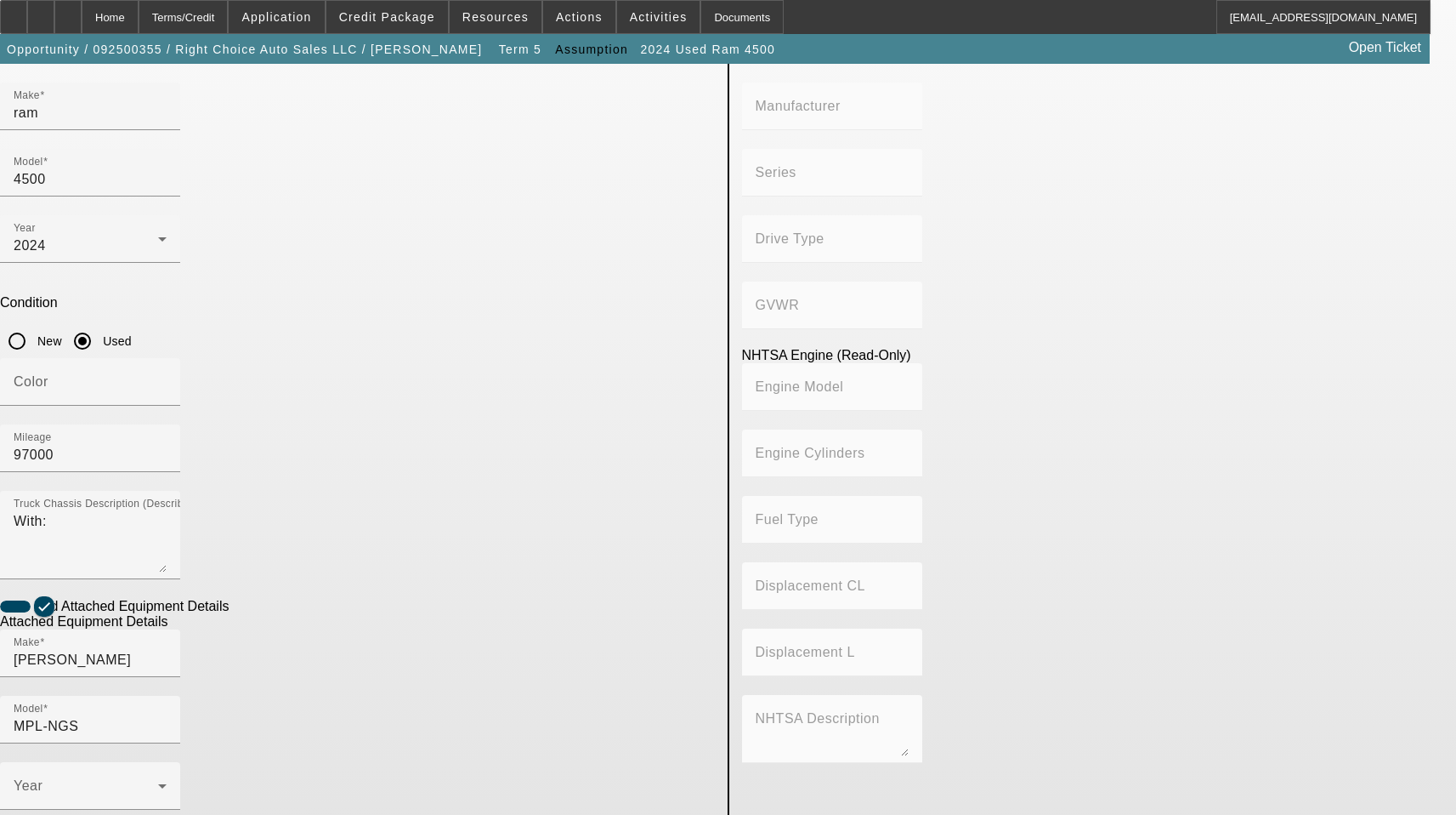
scroll to position [255, 0]
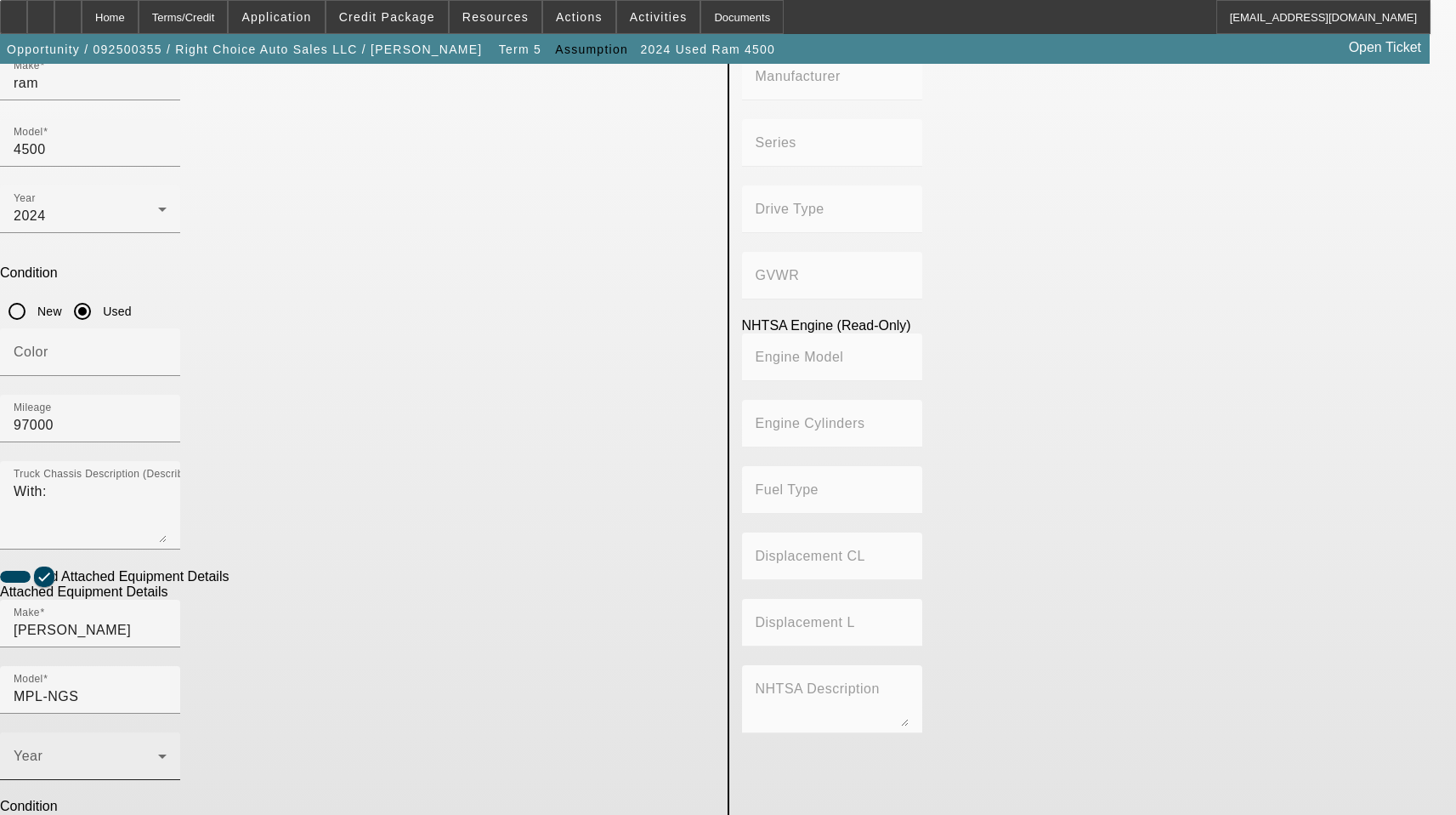
click at [167, 732] on div "Year" at bounding box center [90, 756] width 153 height 47
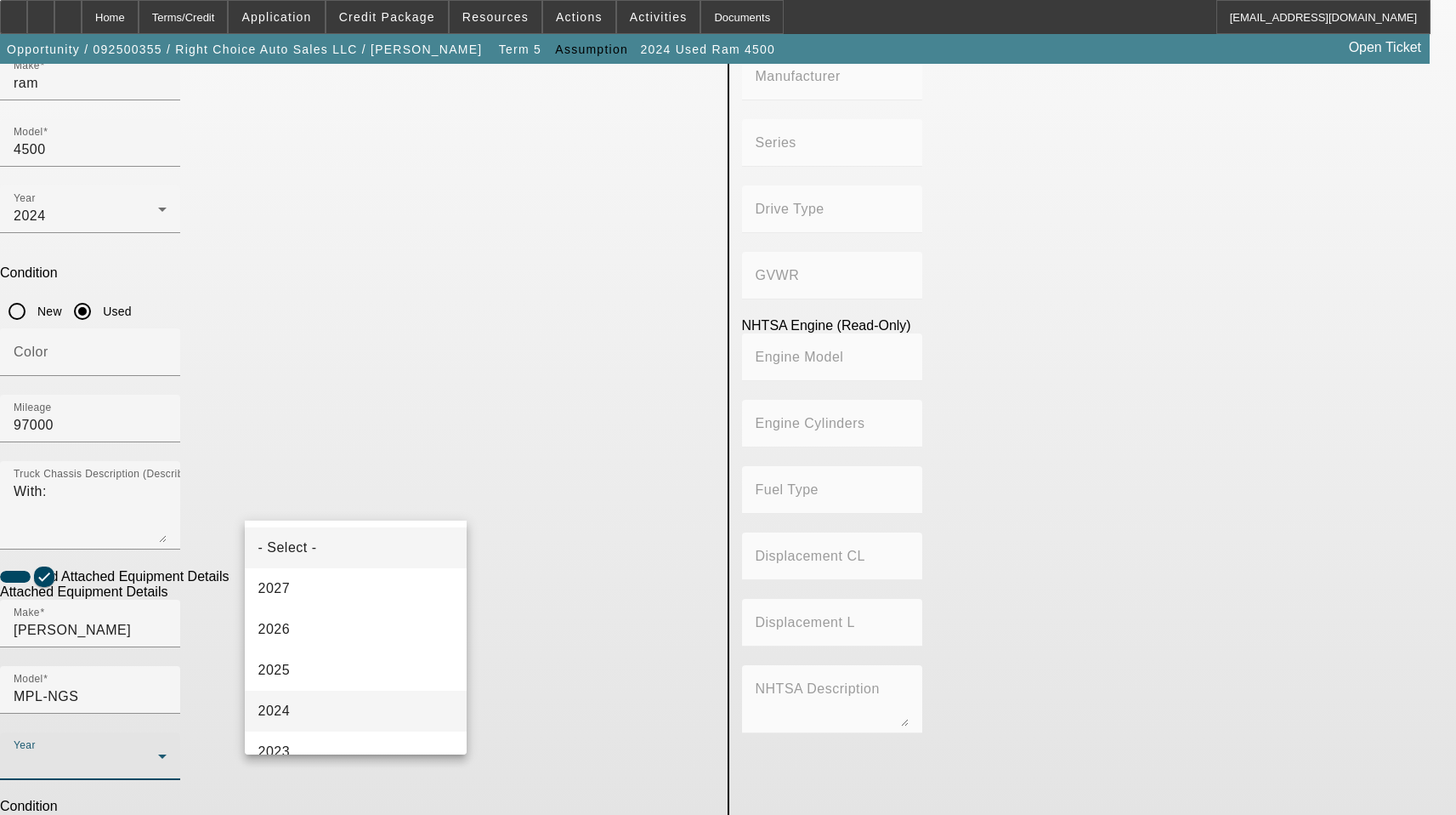
click at [306, 707] on mat-option "2024" at bounding box center [356, 710] width 223 height 41
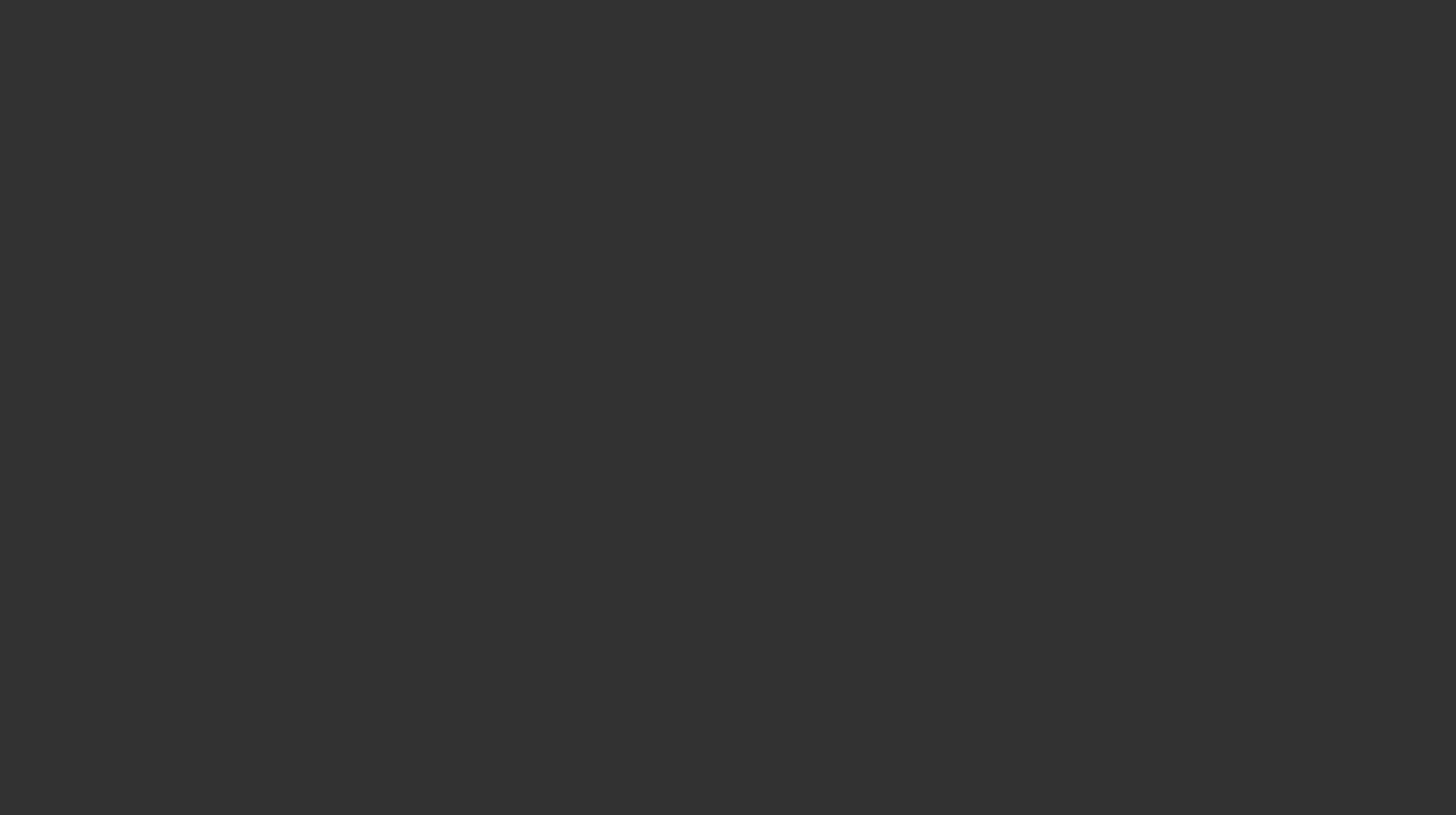
select select "3"
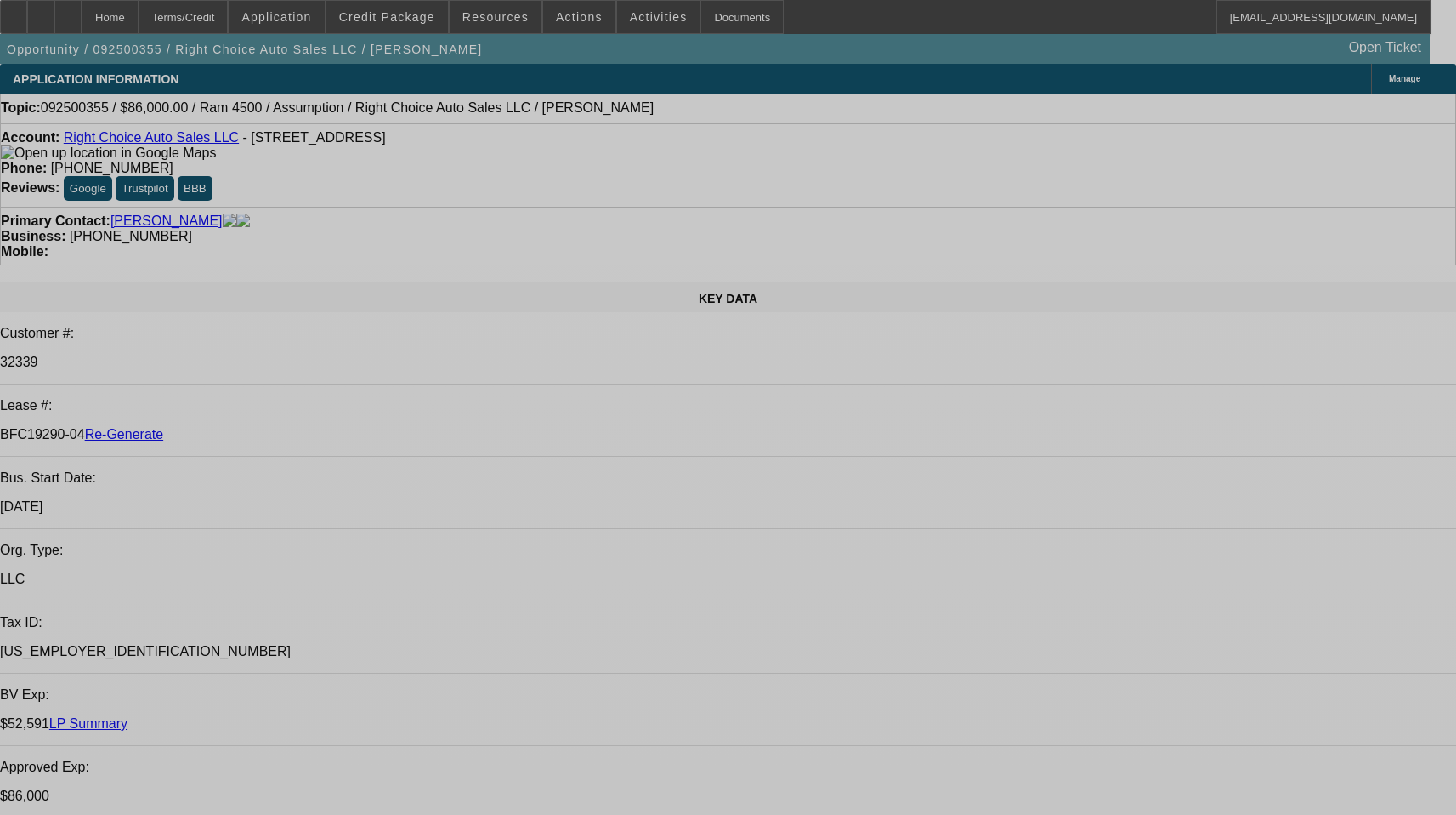
select select "0"
select select "2"
select select "0"
select select "4"
